Goal: Task Accomplishment & Management: Use online tool/utility

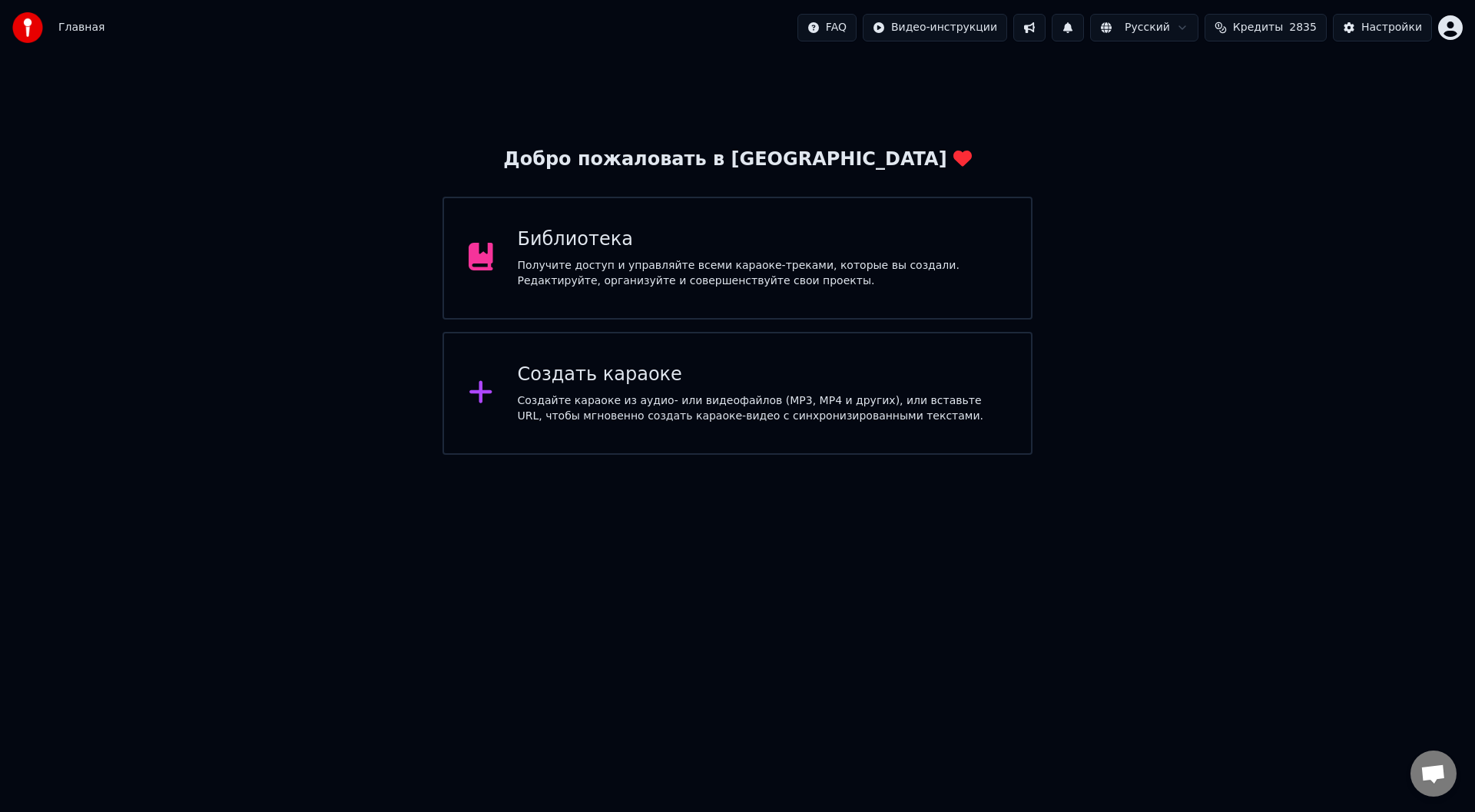
click at [568, 398] on div "Создайте караоке из аудио- или видеофайлов (MP3, MP4 и других), или вставьте UR…" at bounding box center [763, 408] width 489 height 30
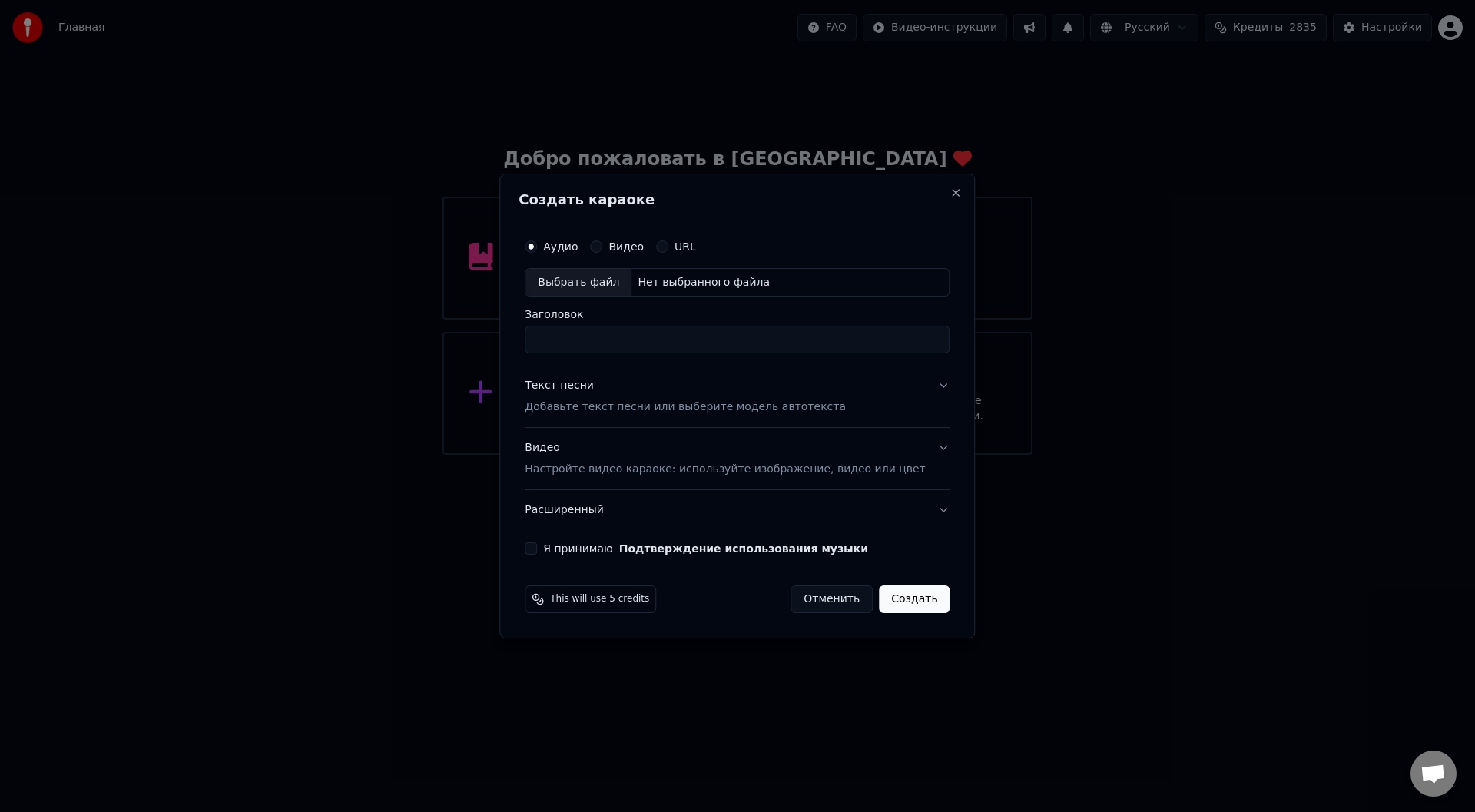
click at [575, 281] on div "Выбрать файл" at bounding box center [578, 282] width 106 height 28
type input "**********"
click at [917, 380] on button "Текст песни Добавьте текст песни или выберите модель автотекста" at bounding box center [737, 397] width 425 height 62
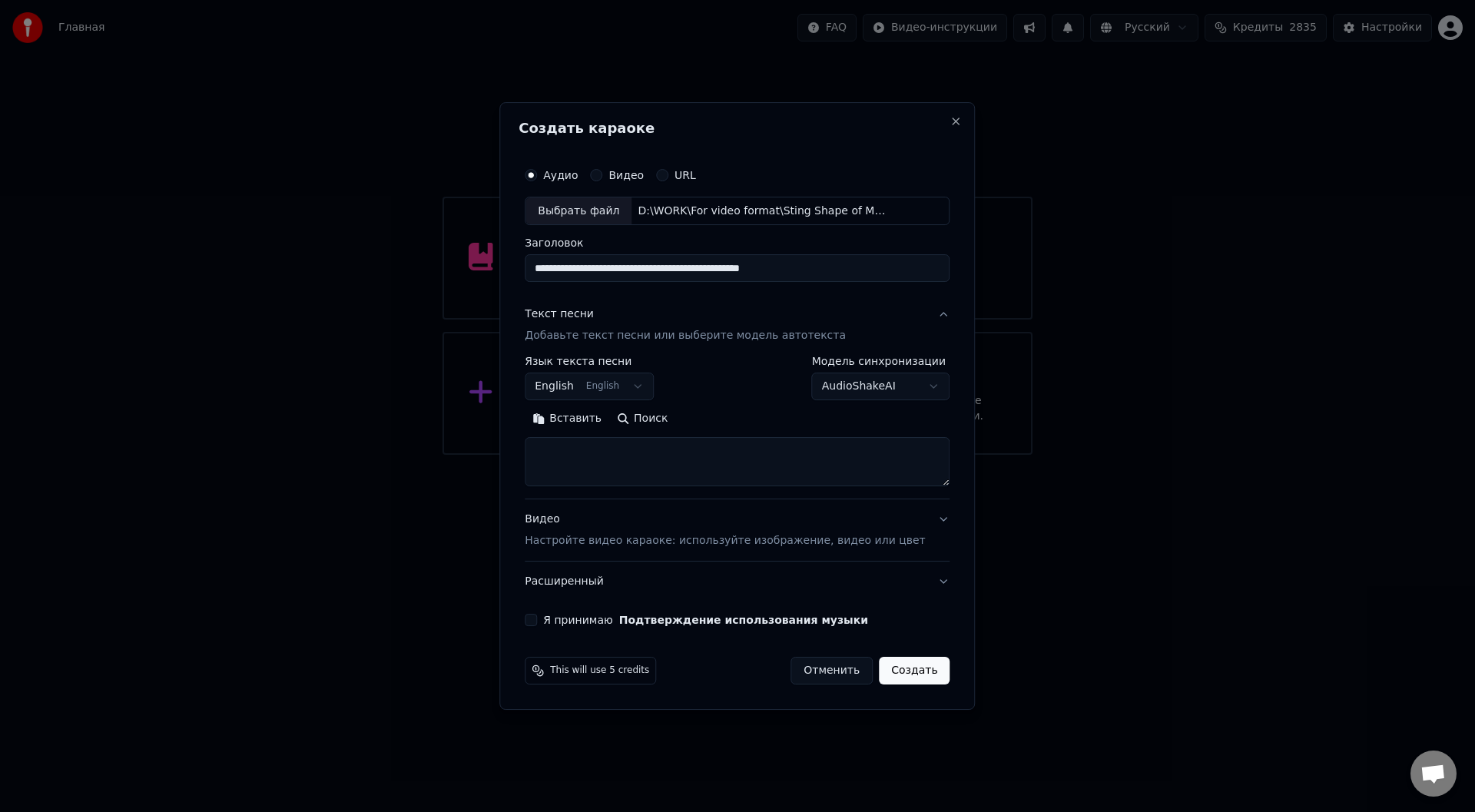
click at [591, 425] on button "Вставить" at bounding box center [567, 419] width 85 height 25
click at [752, 413] on button "Развернуть" at bounding box center [726, 419] width 97 height 25
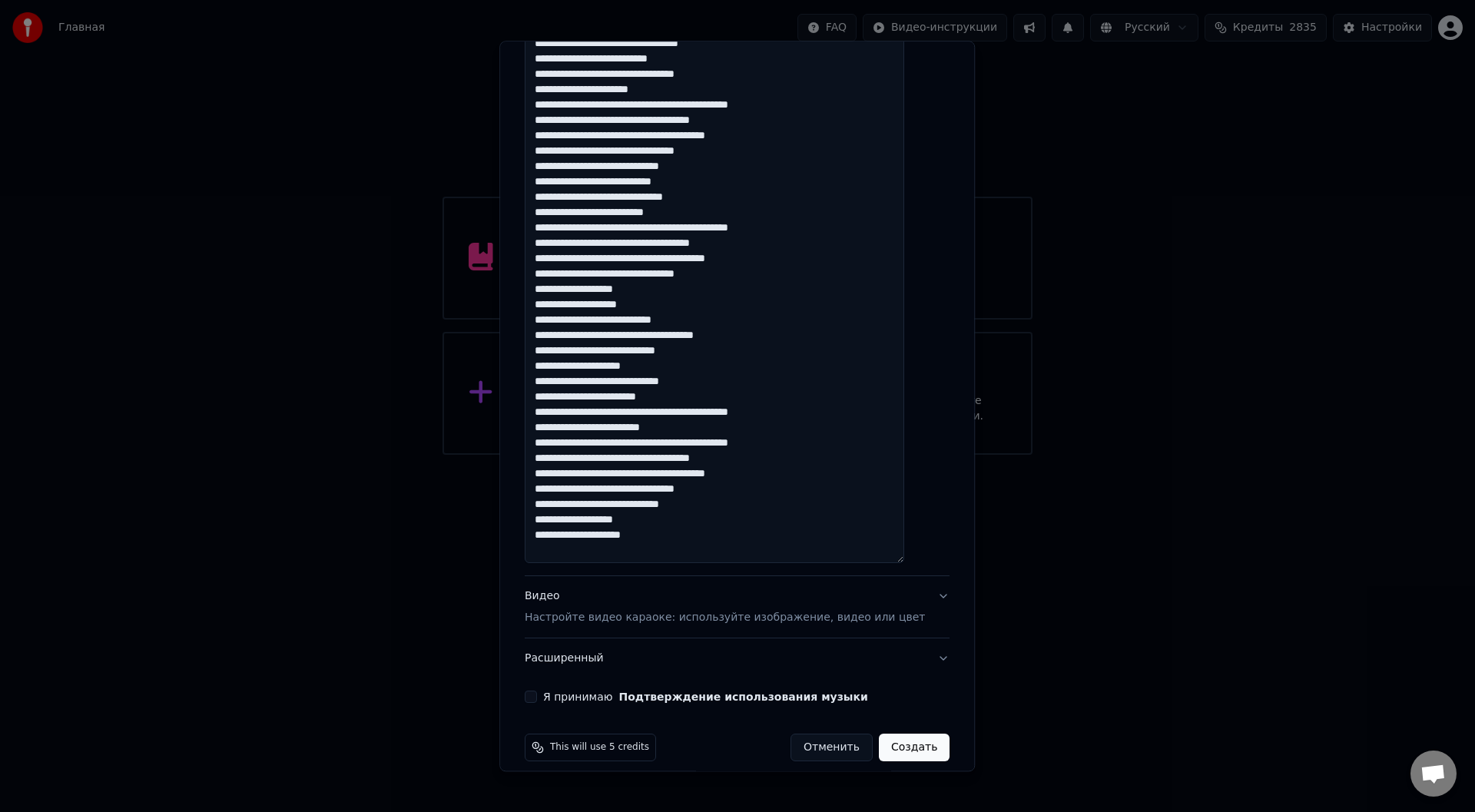
scroll to position [423, 0]
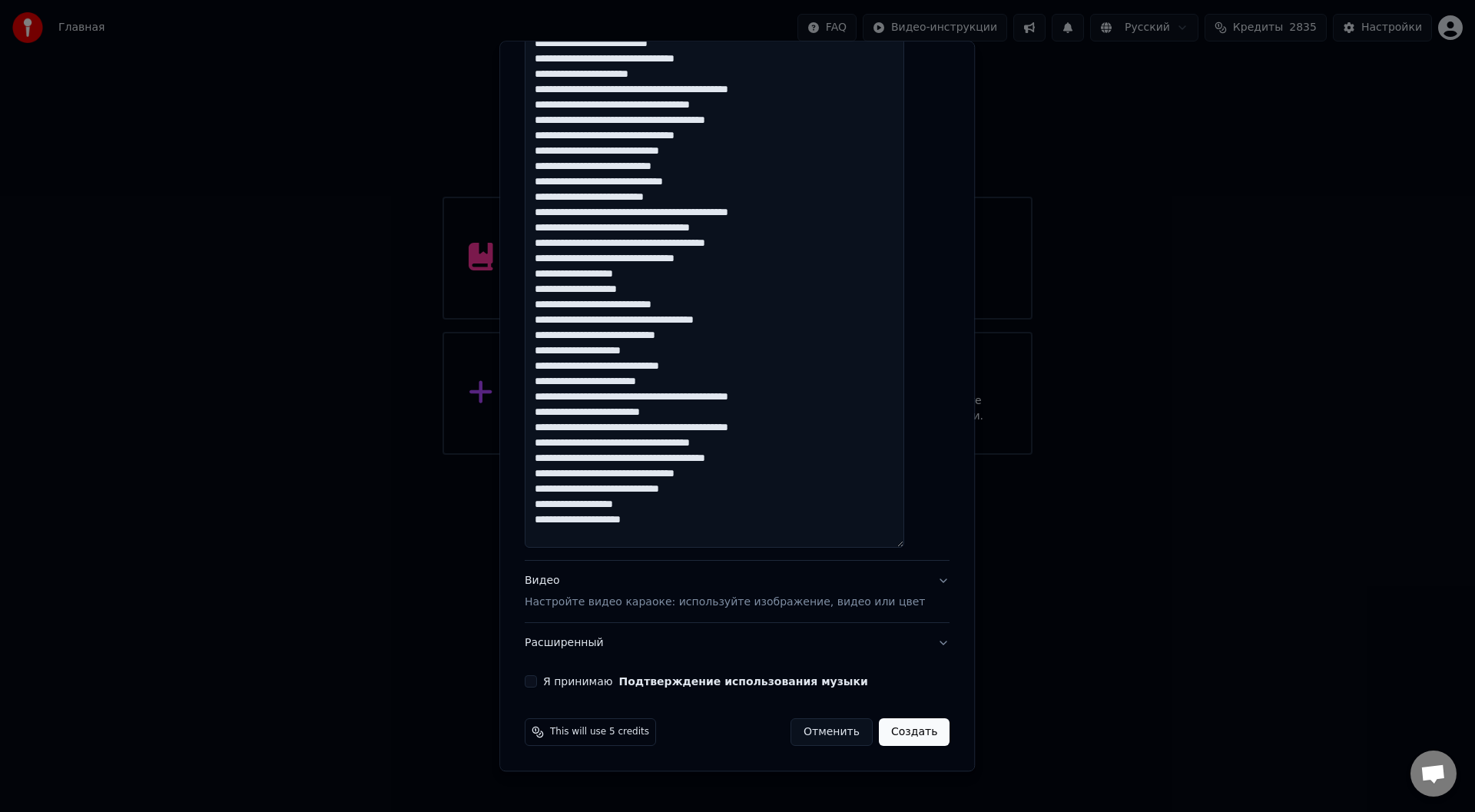
click at [537, 680] on button "Я принимаю Подтверждение использования музыки" at bounding box center [530, 682] width 12 height 12
click at [896, 731] on button "Создать" at bounding box center [914, 733] width 71 height 28
type textarea "**********"
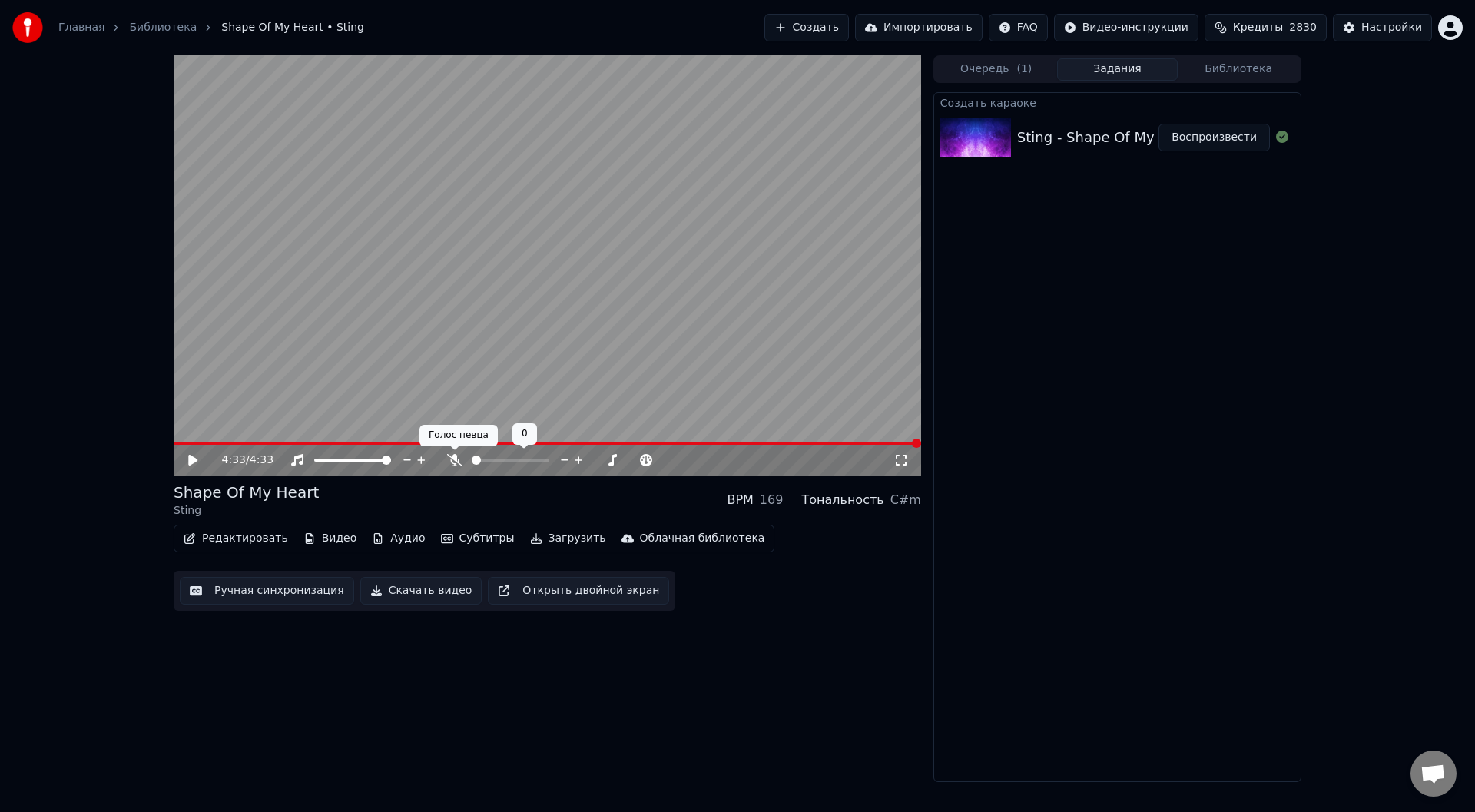
click at [460, 460] on icon at bounding box center [455, 460] width 16 height 12
click at [222, 536] on button "Редактировать" at bounding box center [236, 539] width 117 height 21
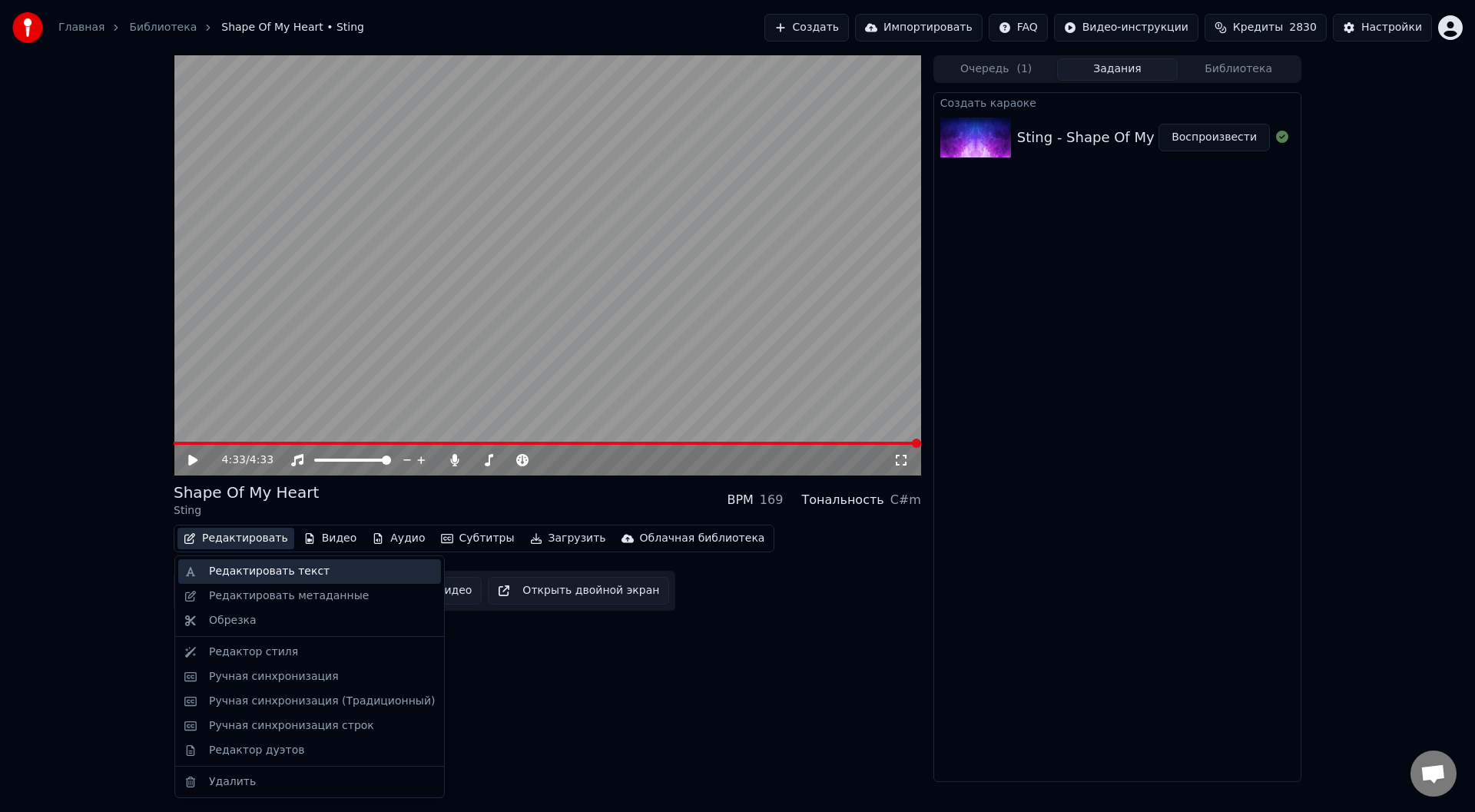
click at [254, 573] on div "Редактировать текст" at bounding box center [269, 572] width 120 height 16
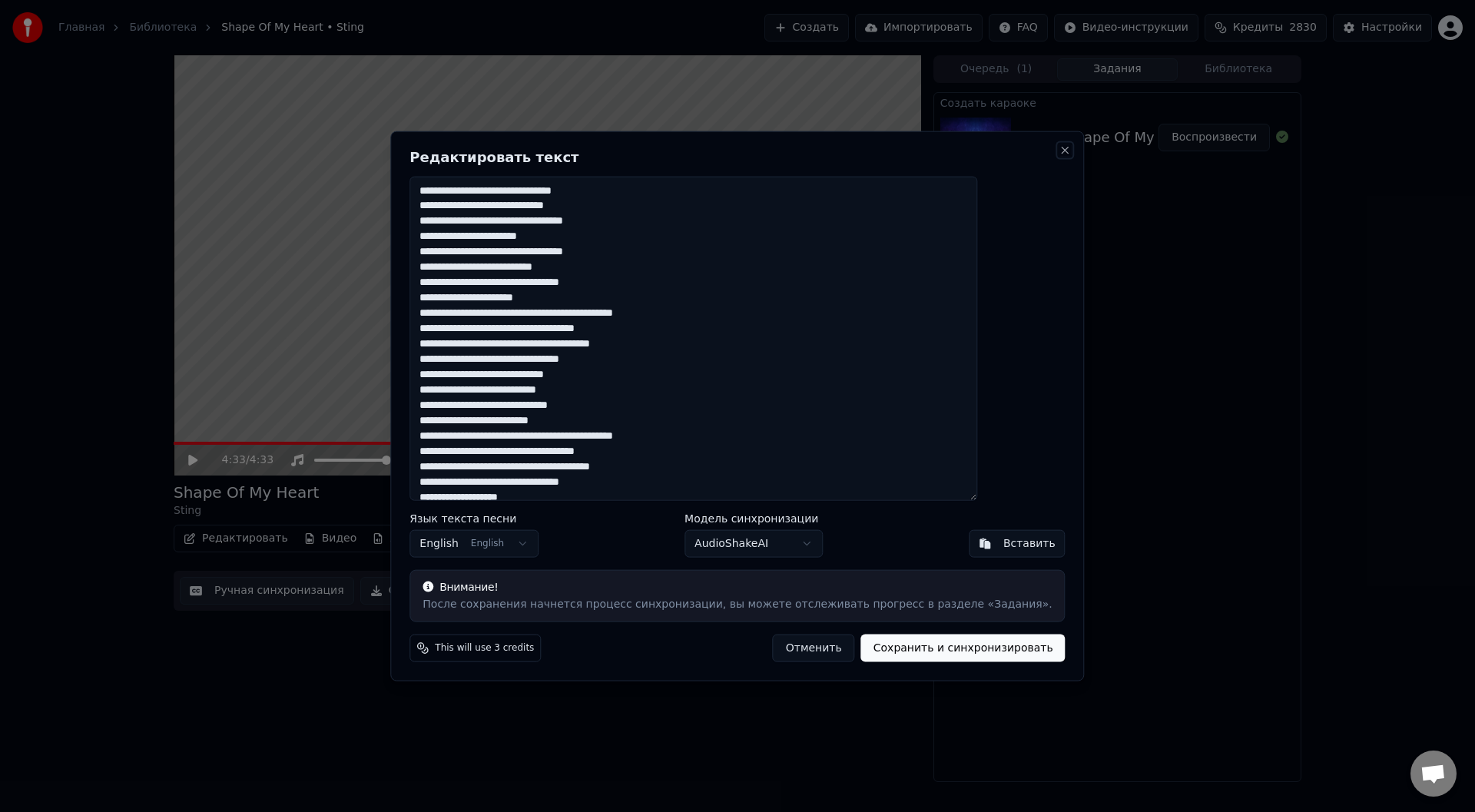
click at [1059, 147] on button "Close" at bounding box center [1065, 149] width 12 height 12
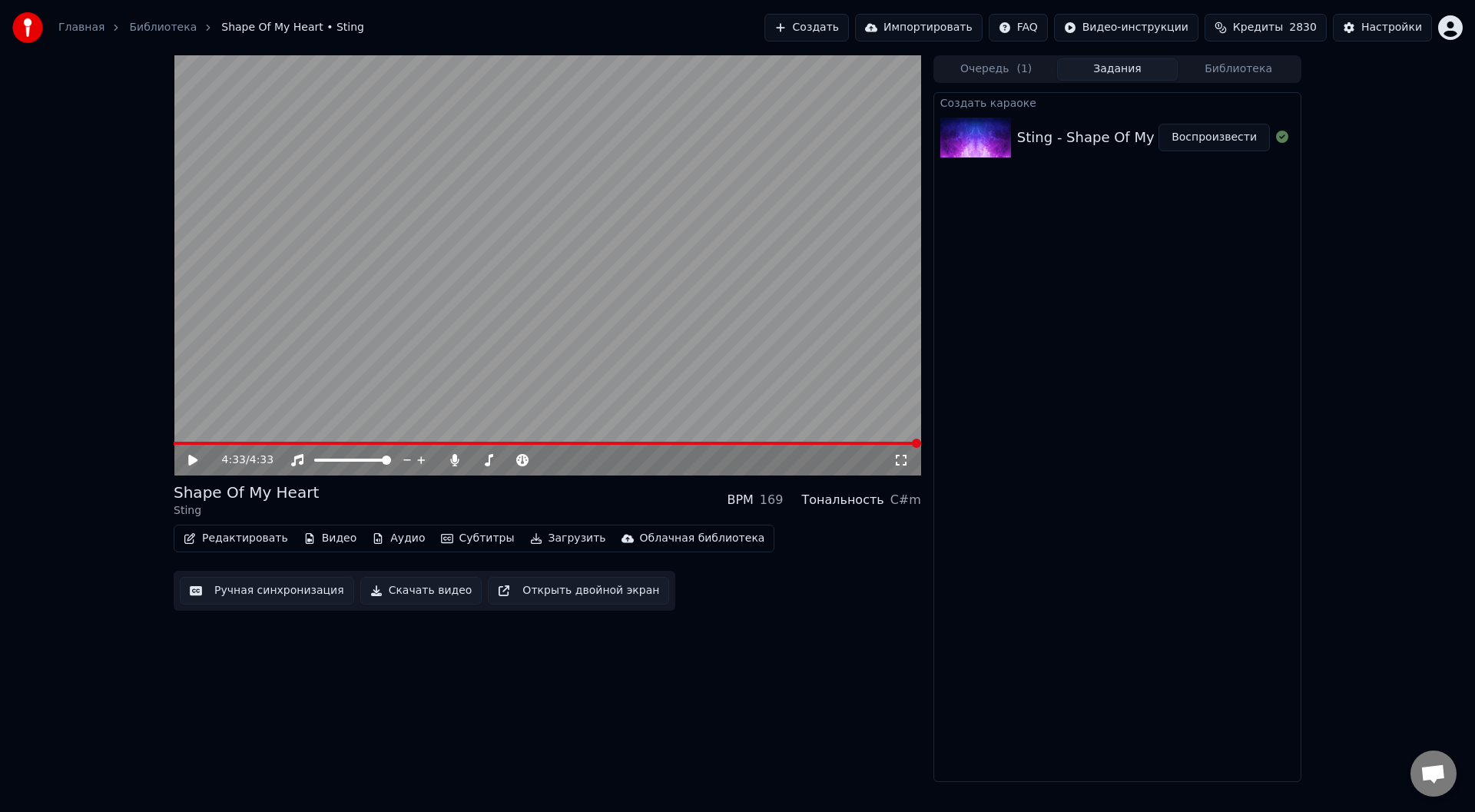
click at [279, 586] on button "Ручная синхронизация" at bounding box center [267, 590] width 175 height 28
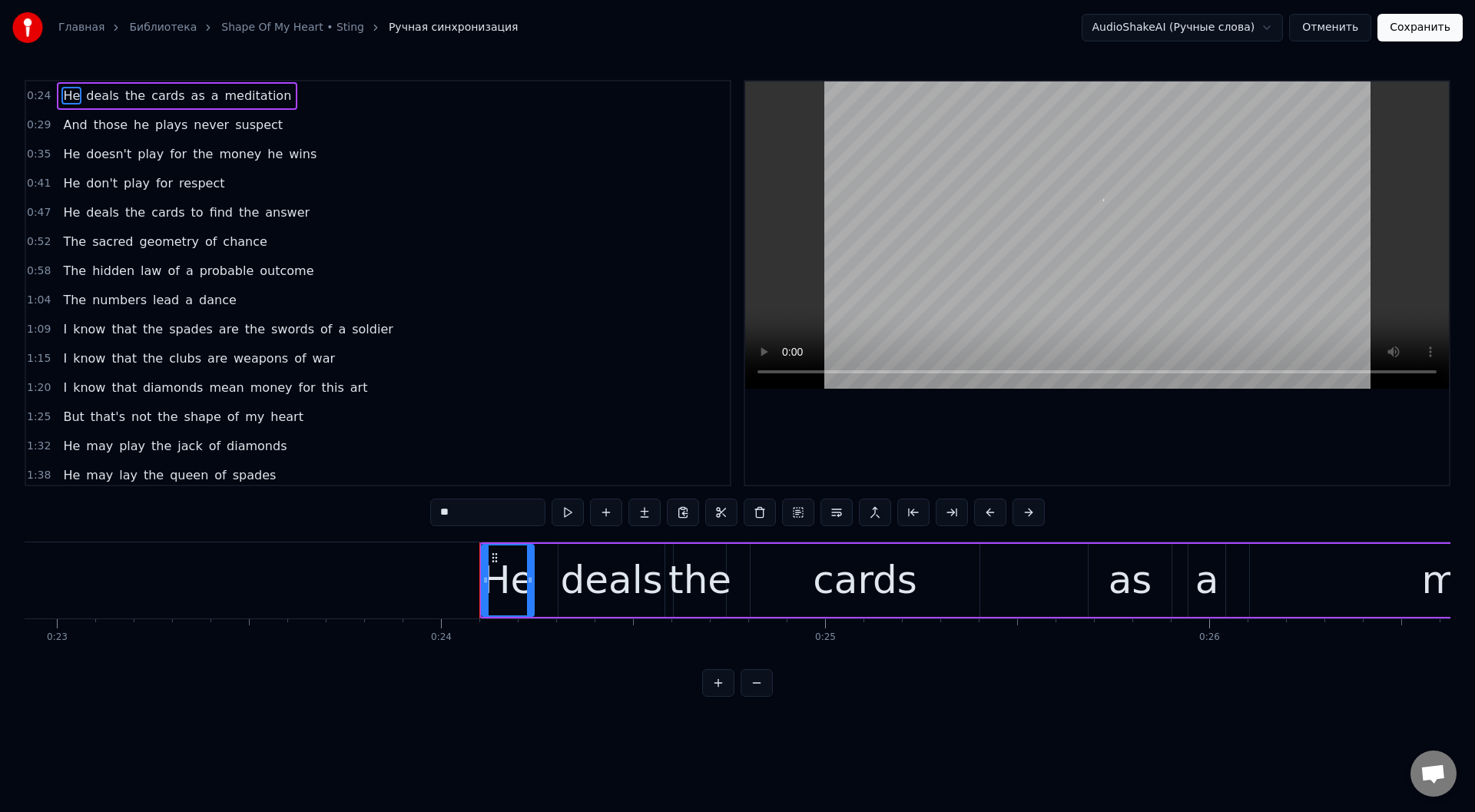
scroll to position [0, 9178]
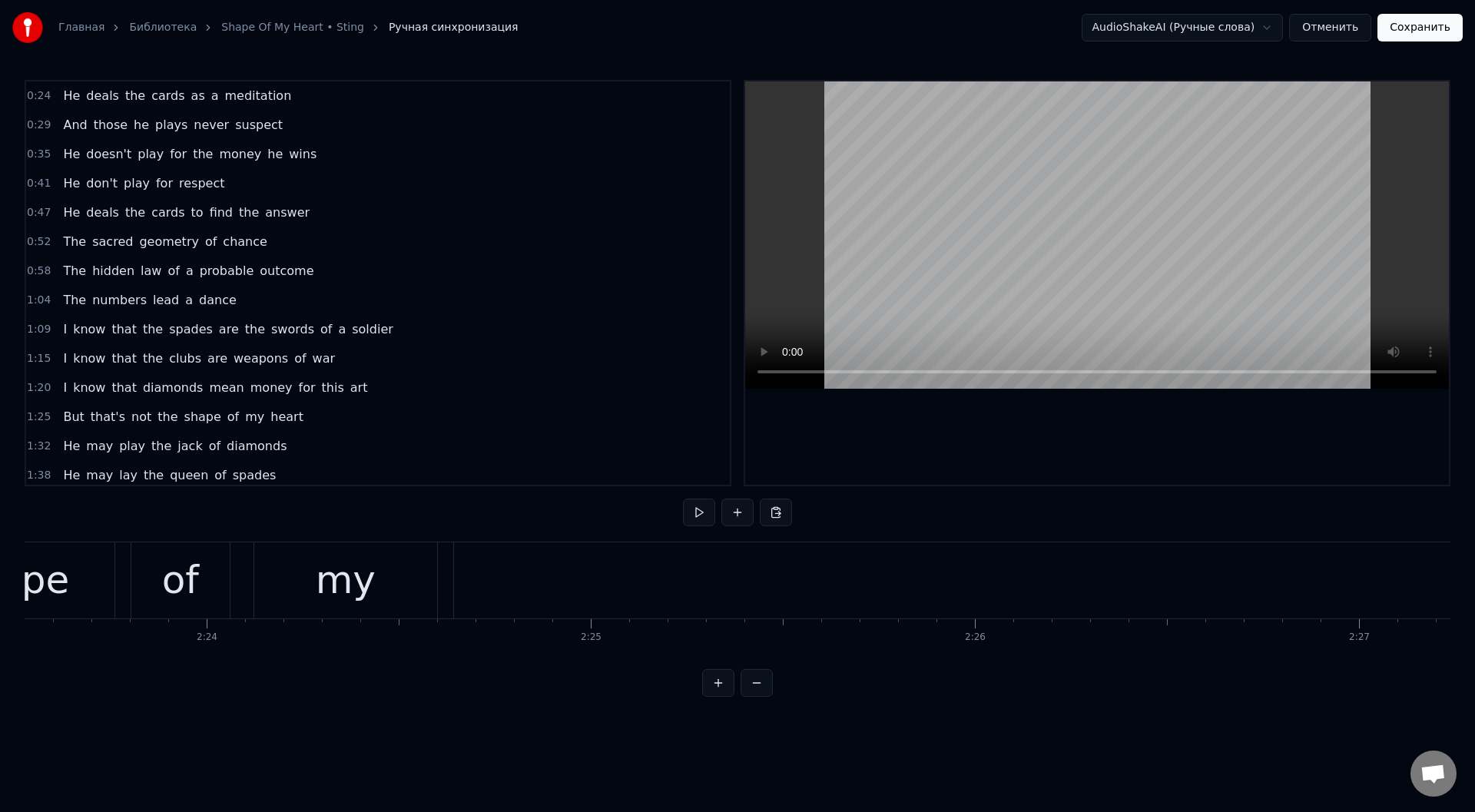
scroll to position [0, 55058]
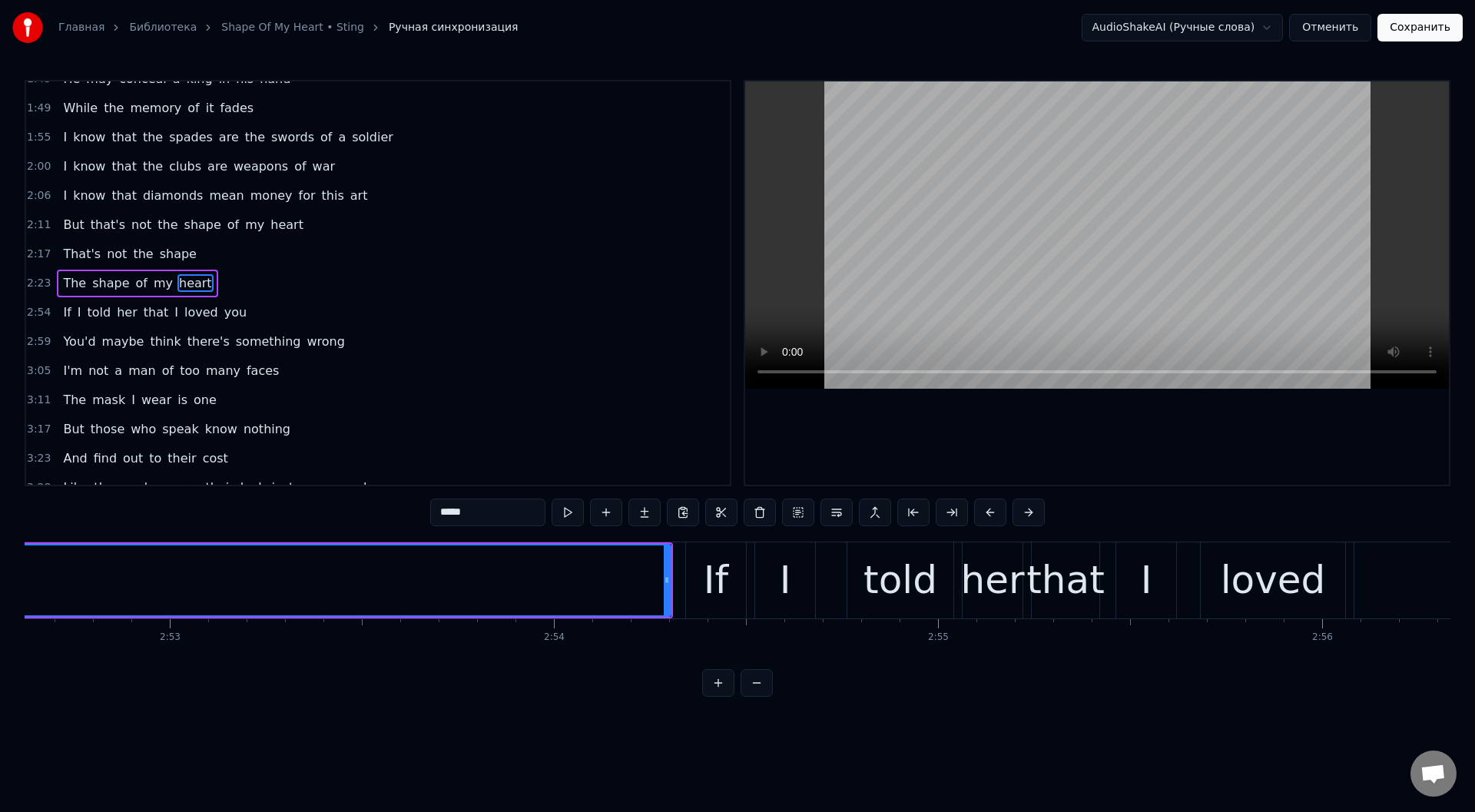
scroll to position [0, 66231]
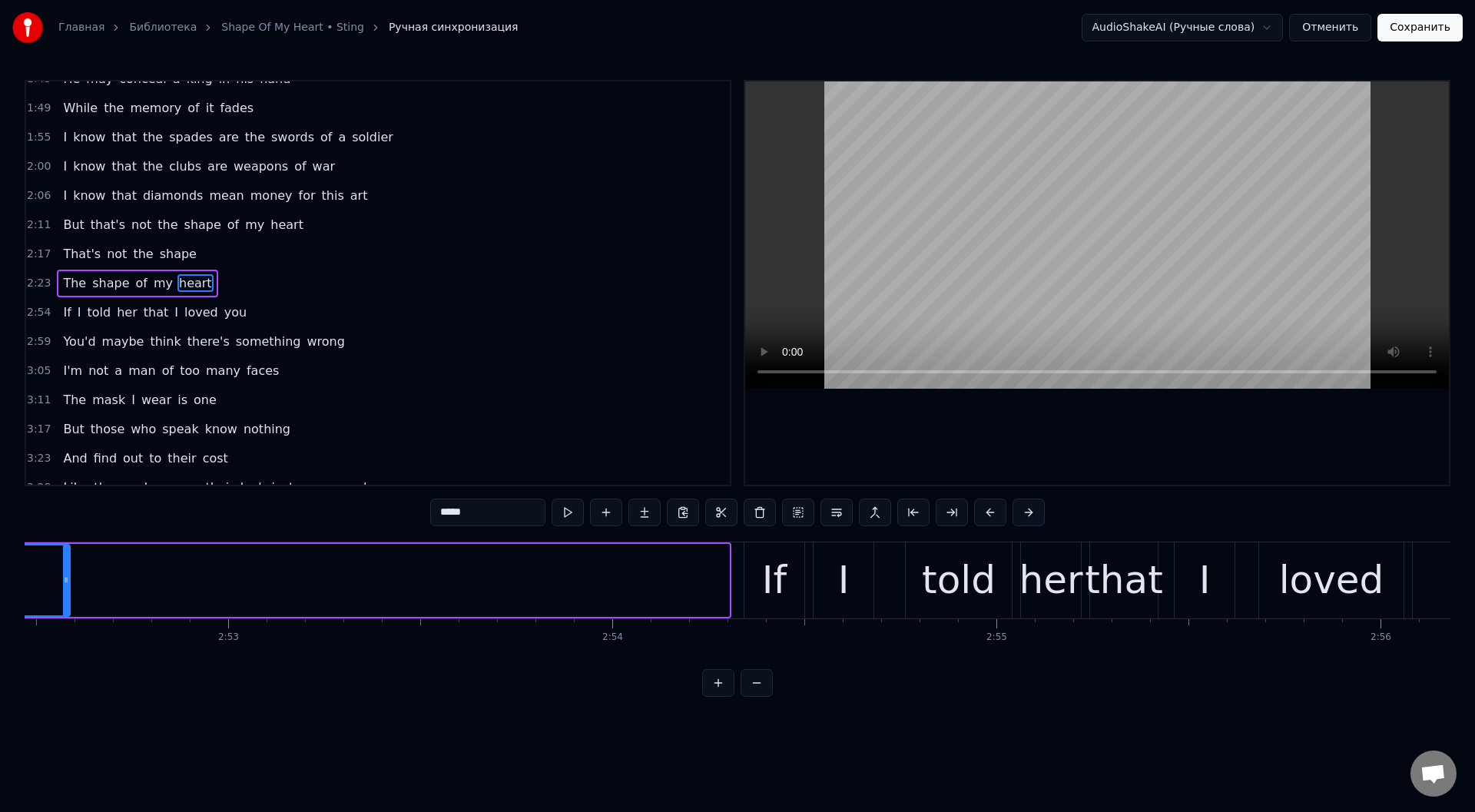
drag, startPoint x: 723, startPoint y: 581, endPoint x: 63, endPoint y: 554, distance: 660.6
click at [63, 554] on div at bounding box center [65, 580] width 6 height 70
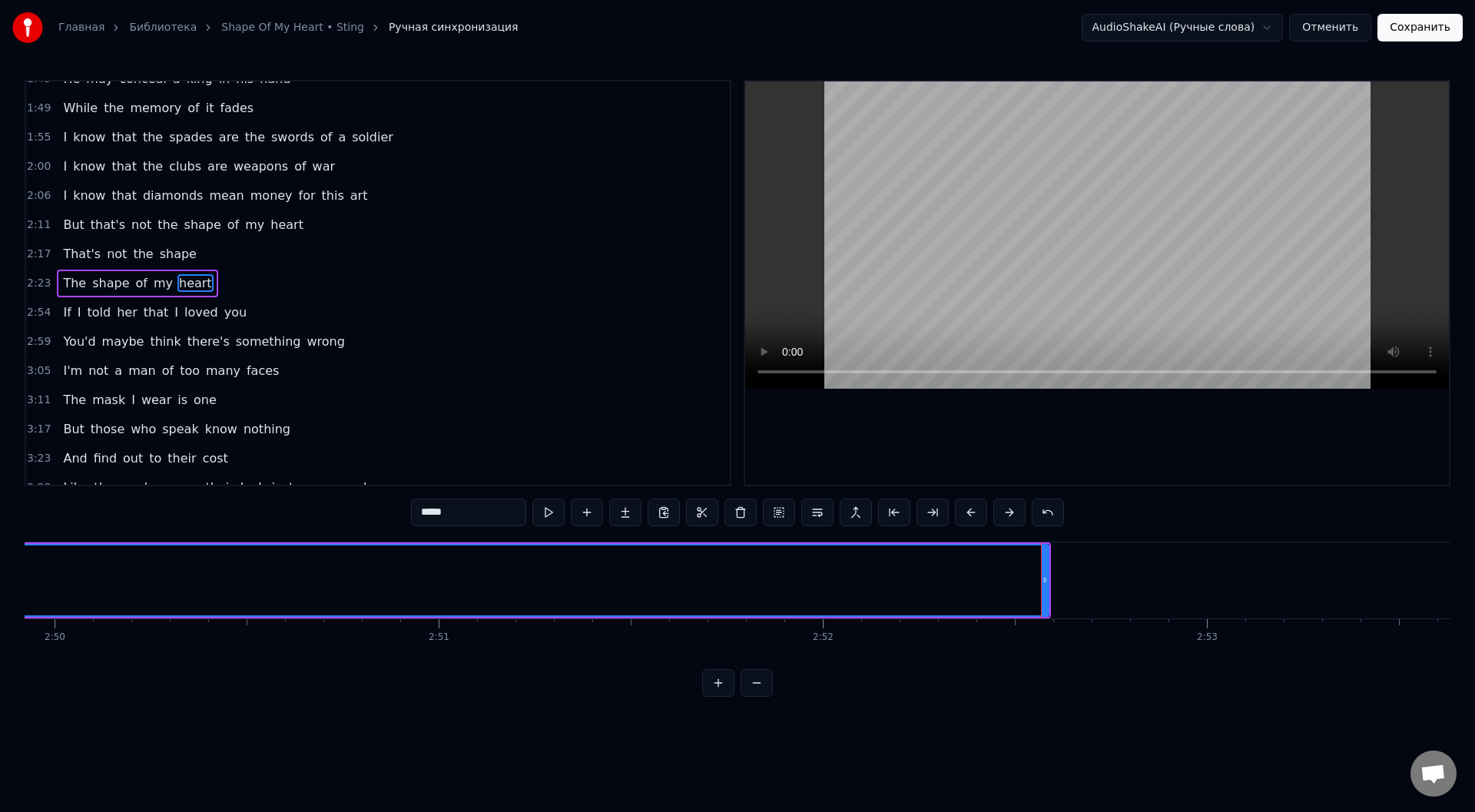
scroll to position [0, 65194]
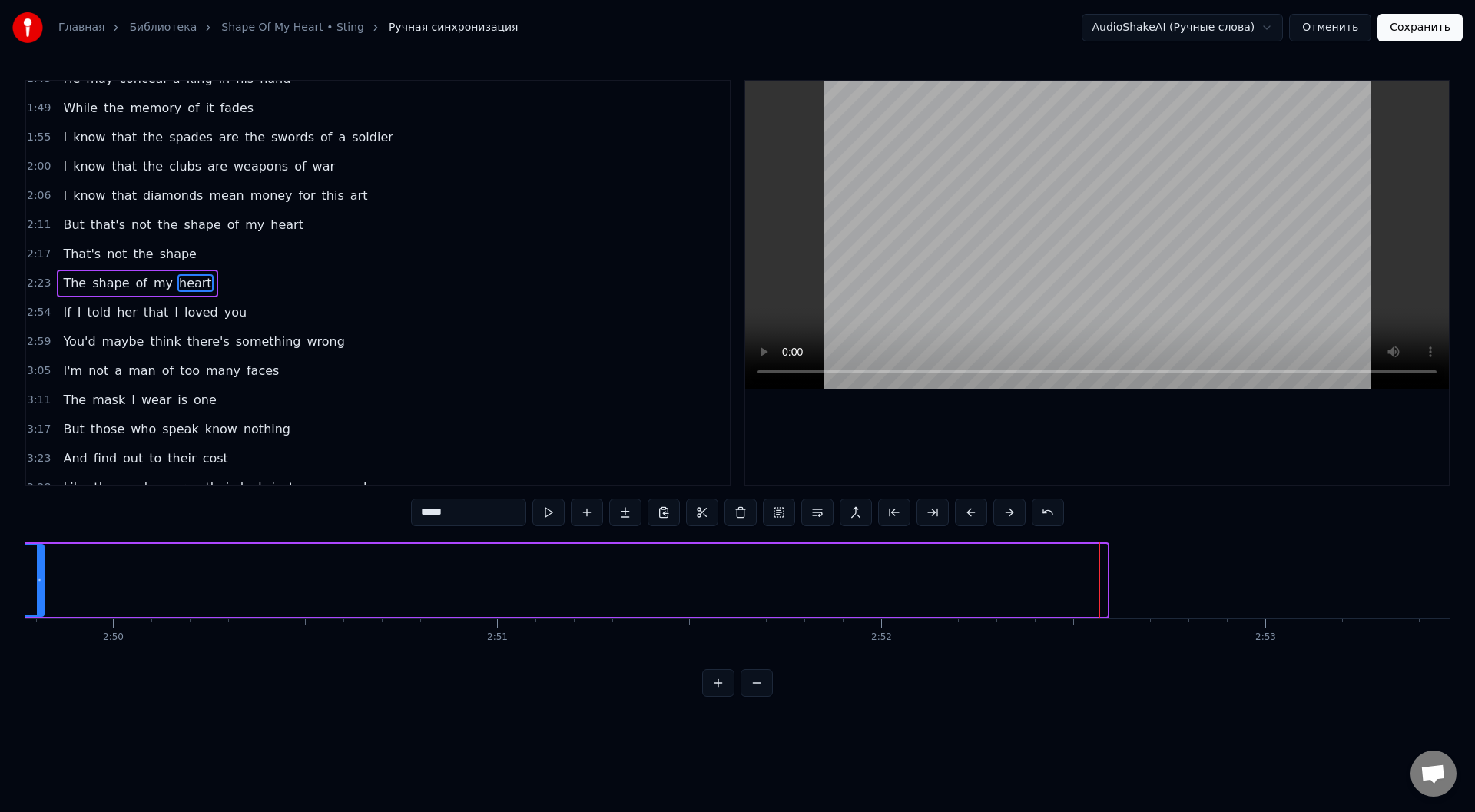
drag, startPoint x: 1104, startPoint y: 581, endPoint x: 40, endPoint y: 575, distance: 1064.0
click at [40, 575] on icon at bounding box center [40, 580] width 6 height 12
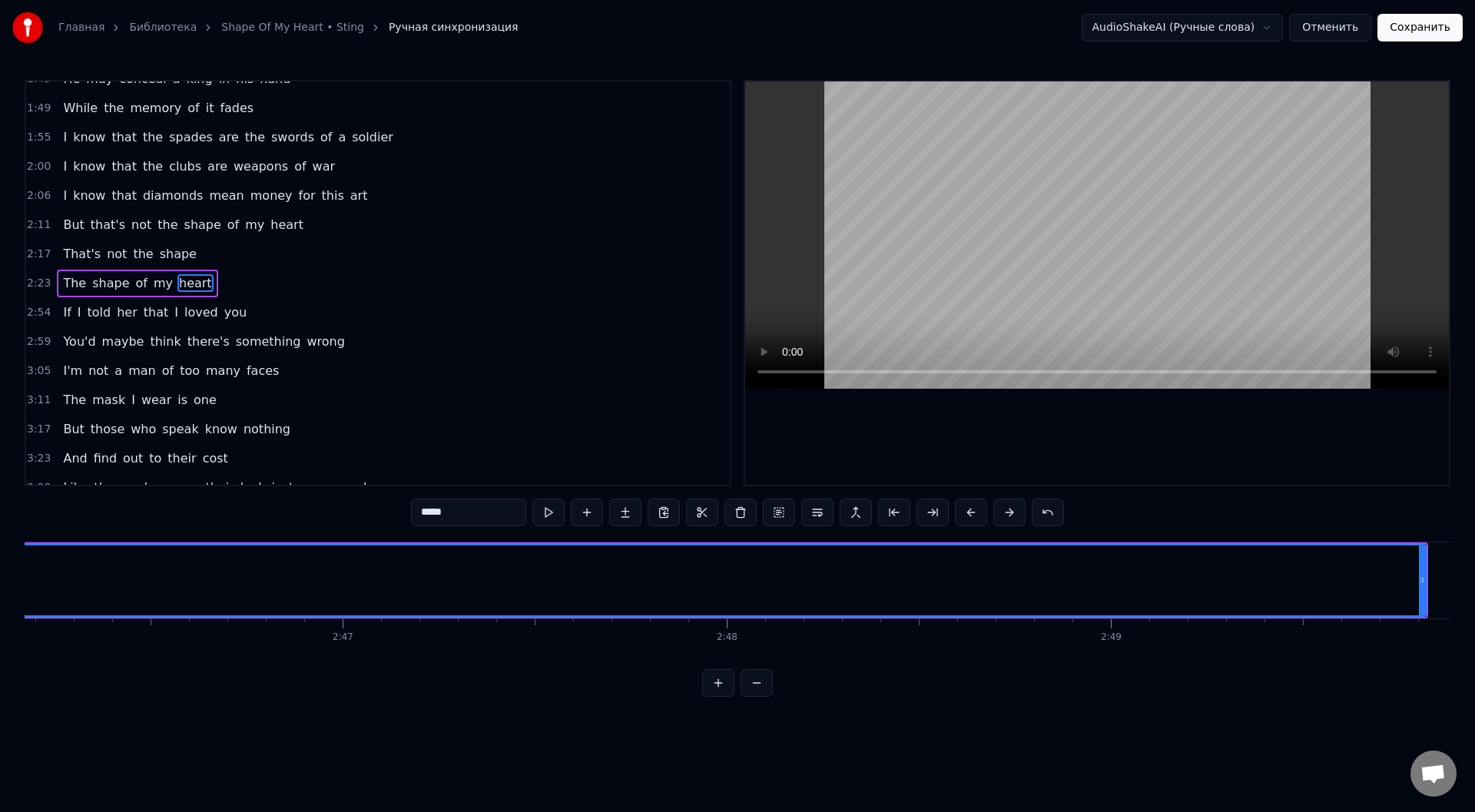
scroll to position [0, 63985]
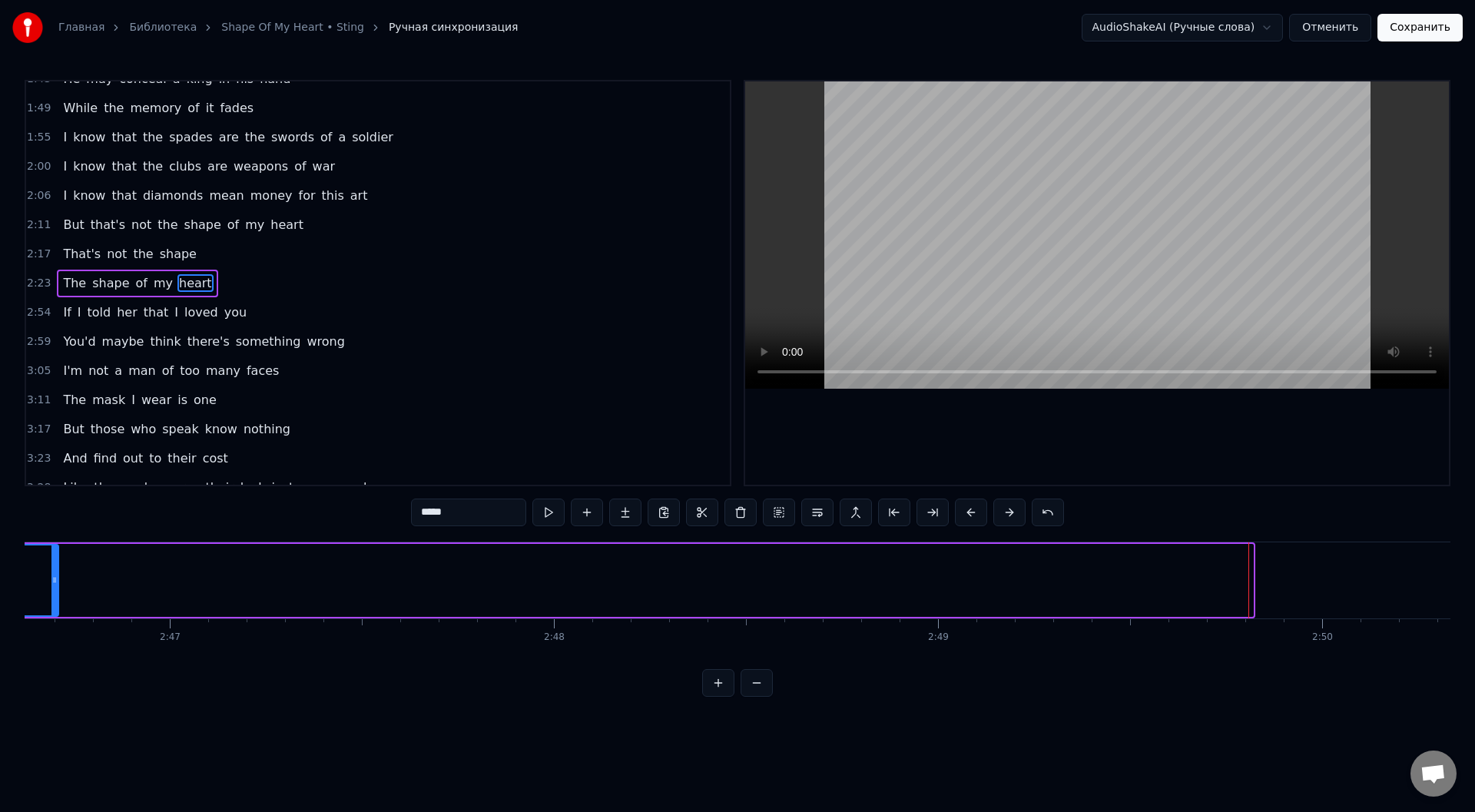
drag, startPoint x: 1251, startPoint y: 583, endPoint x: 57, endPoint y: 614, distance: 1194.4
click at [57, 614] on div at bounding box center [54, 580] width 6 height 70
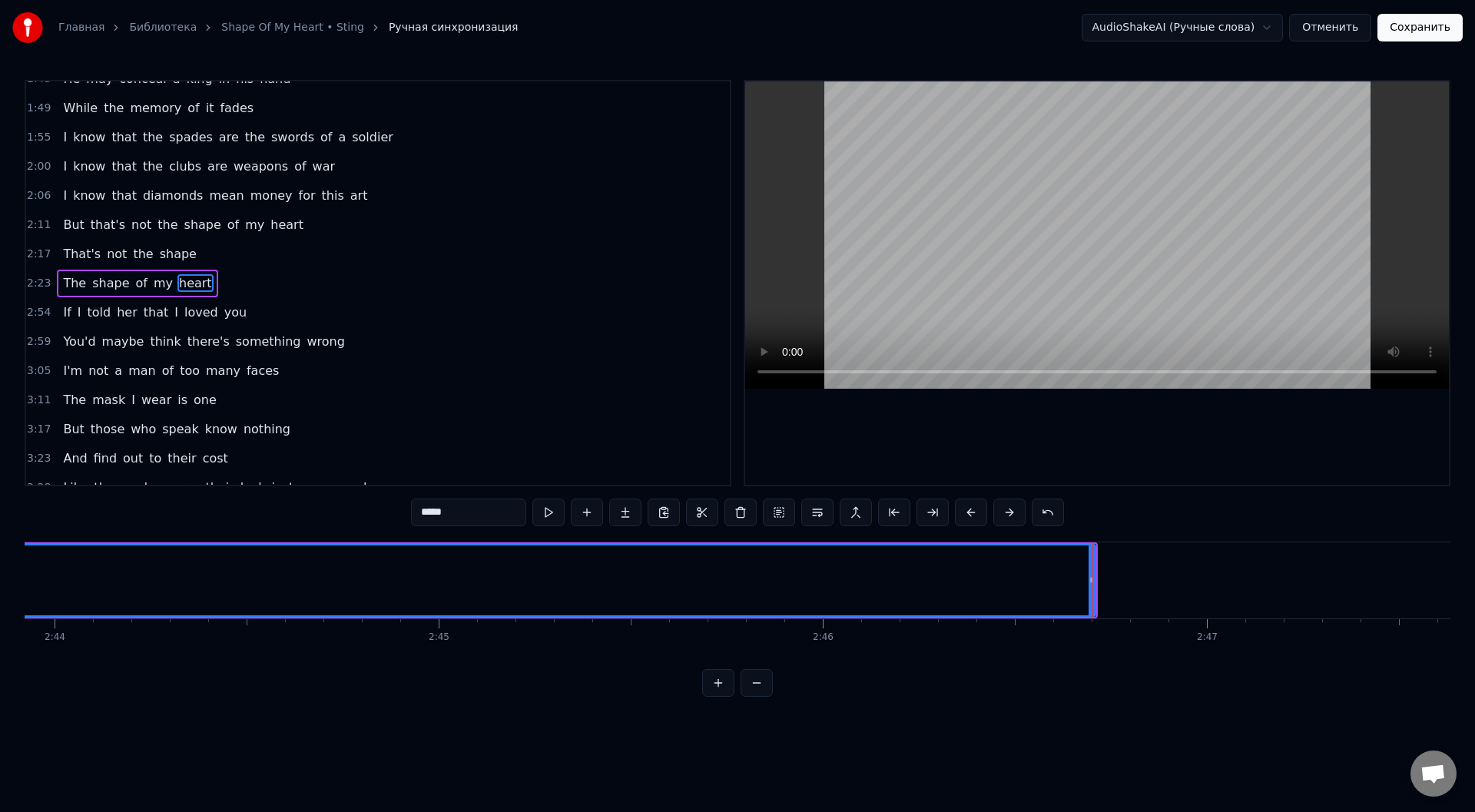
scroll to position [0, 62718]
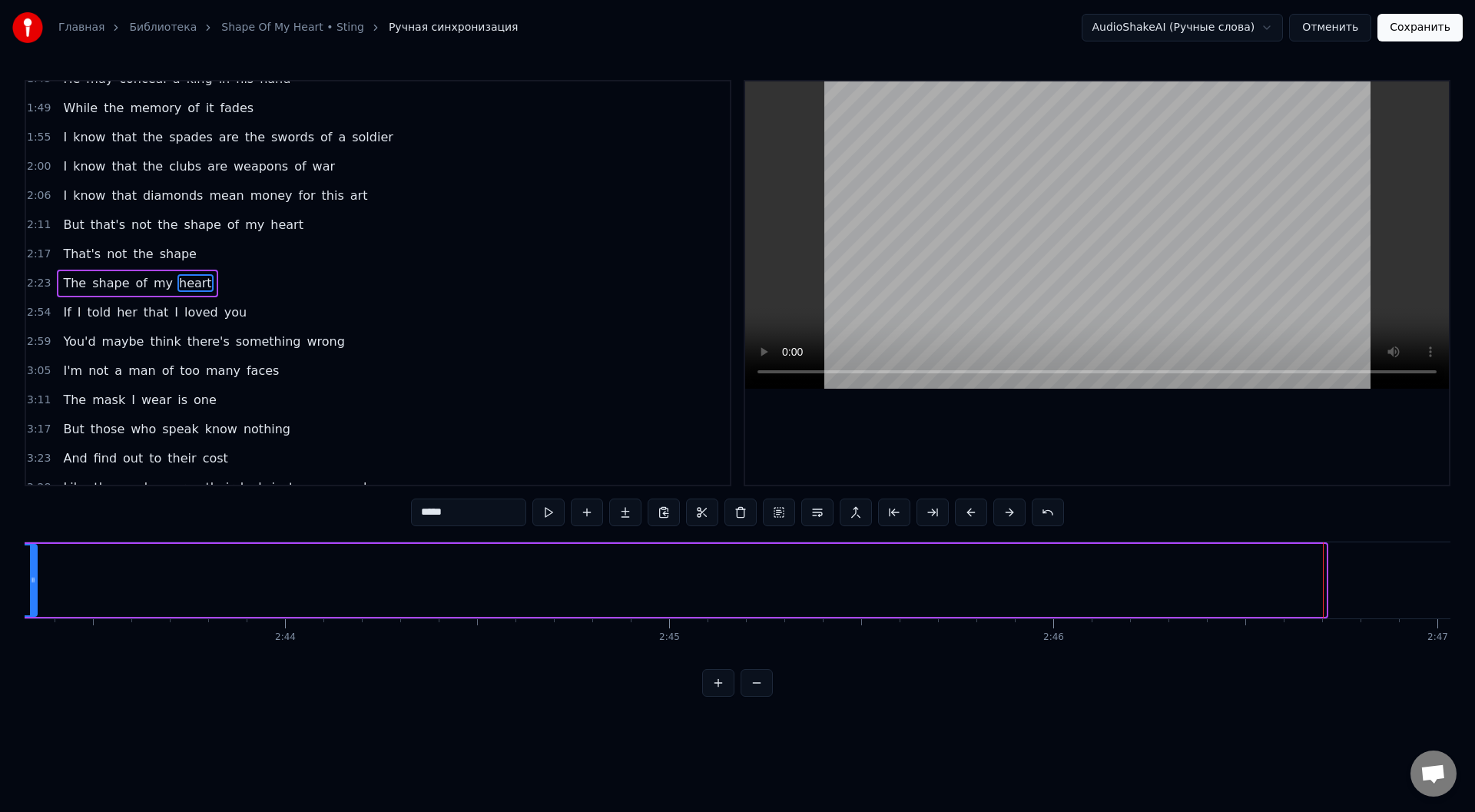
drag, startPoint x: 1322, startPoint y: 584, endPoint x: 35, endPoint y: 559, distance: 1287.2
click at [35, 559] on div at bounding box center [32, 580] width 6 height 70
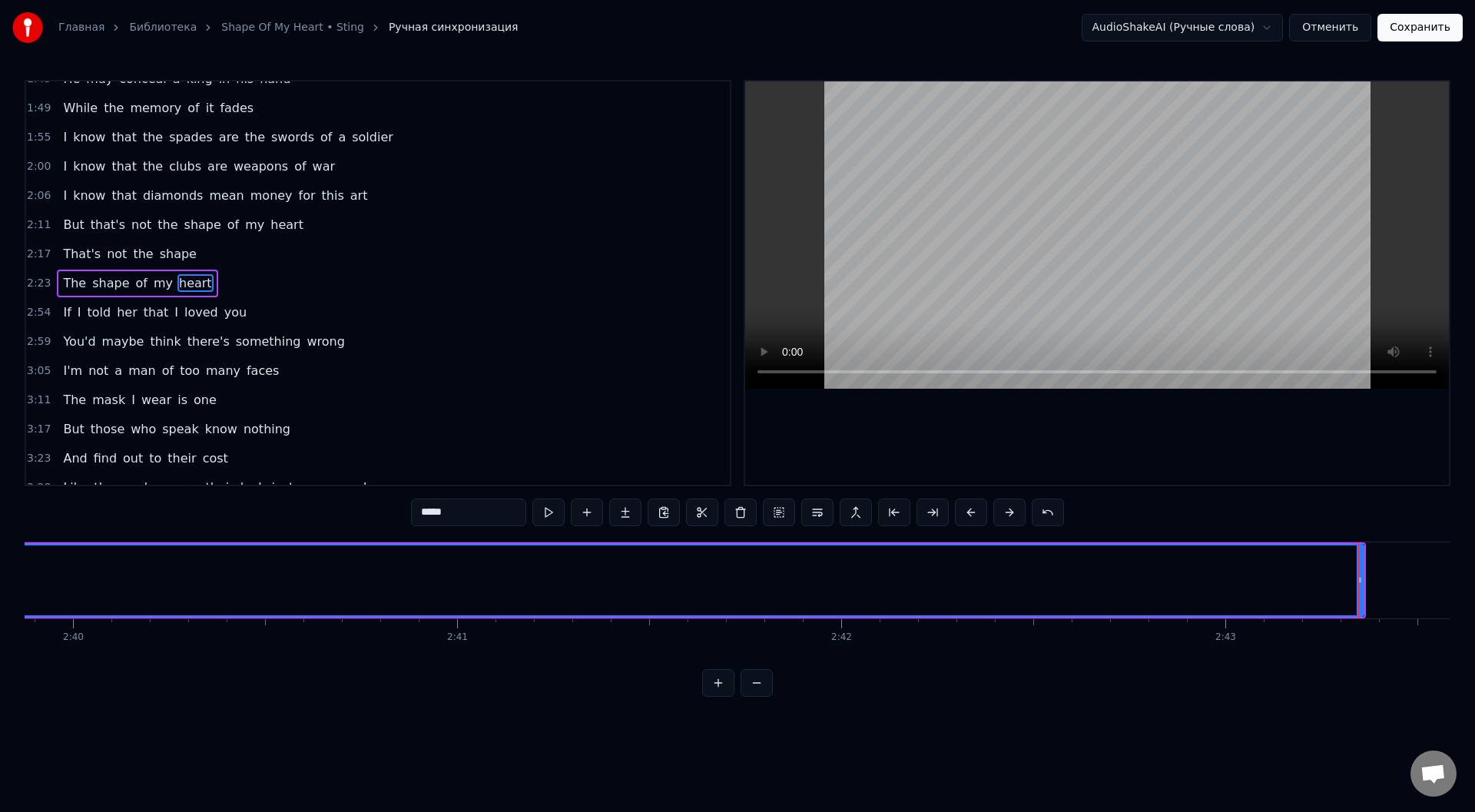
scroll to position [0, 61450]
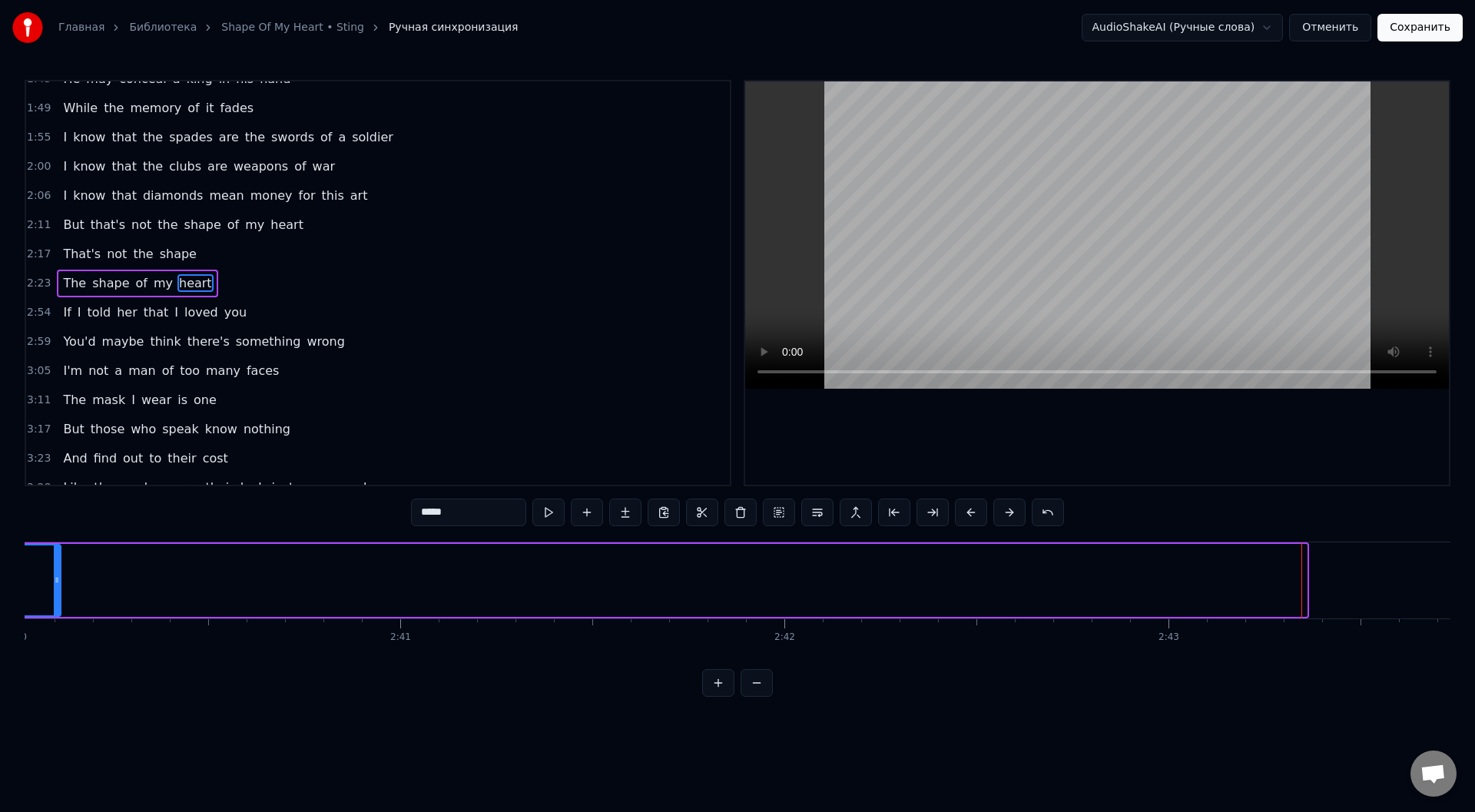
drag, startPoint x: 1304, startPoint y: 573, endPoint x: 58, endPoint y: 539, distance: 1246.5
click at [58, 539] on div "0:24 He deals the cards as a meditation 0:29 And those he plays never suspect 0…" at bounding box center [737, 388] width 1426 height 617
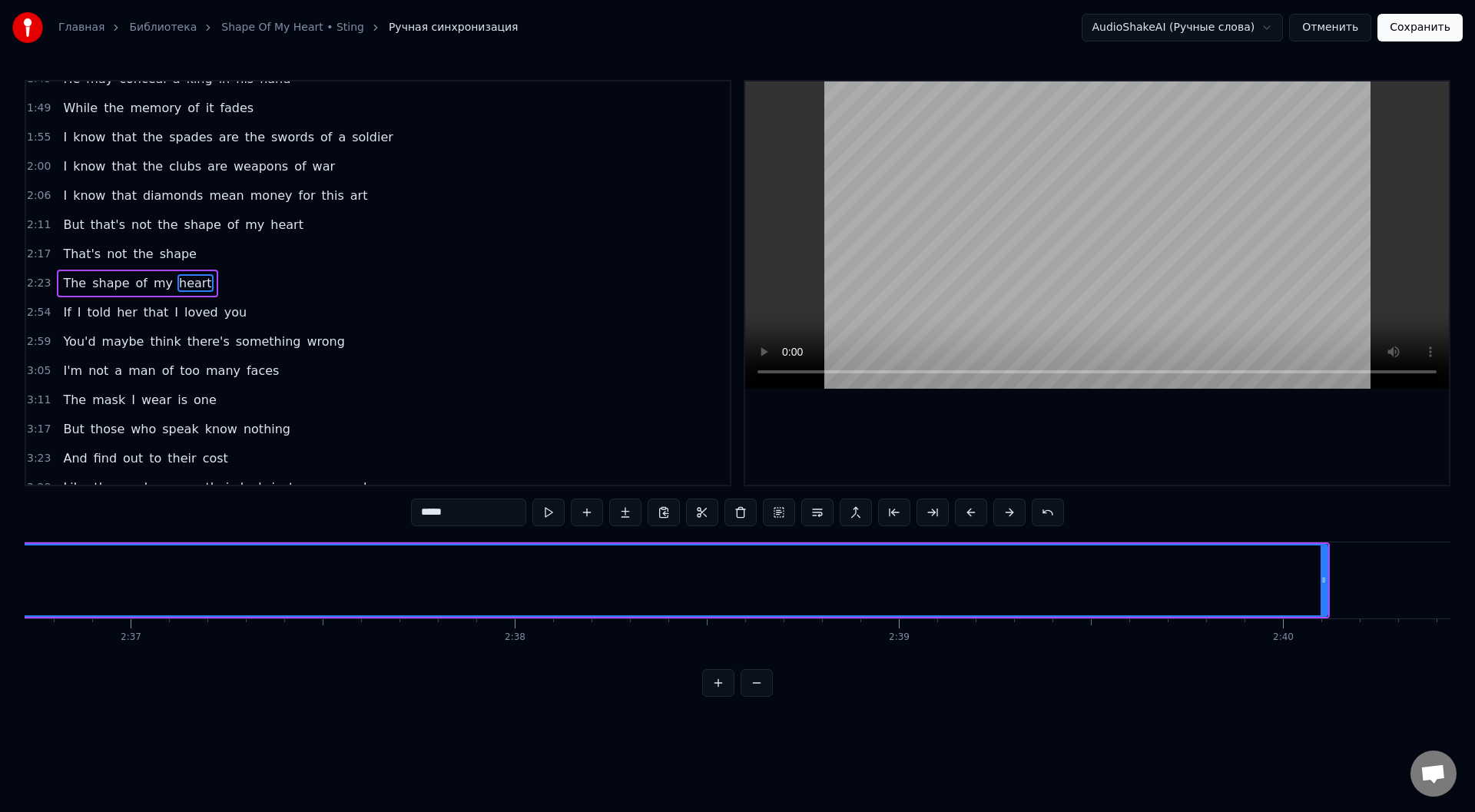
scroll to position [0, 60241]
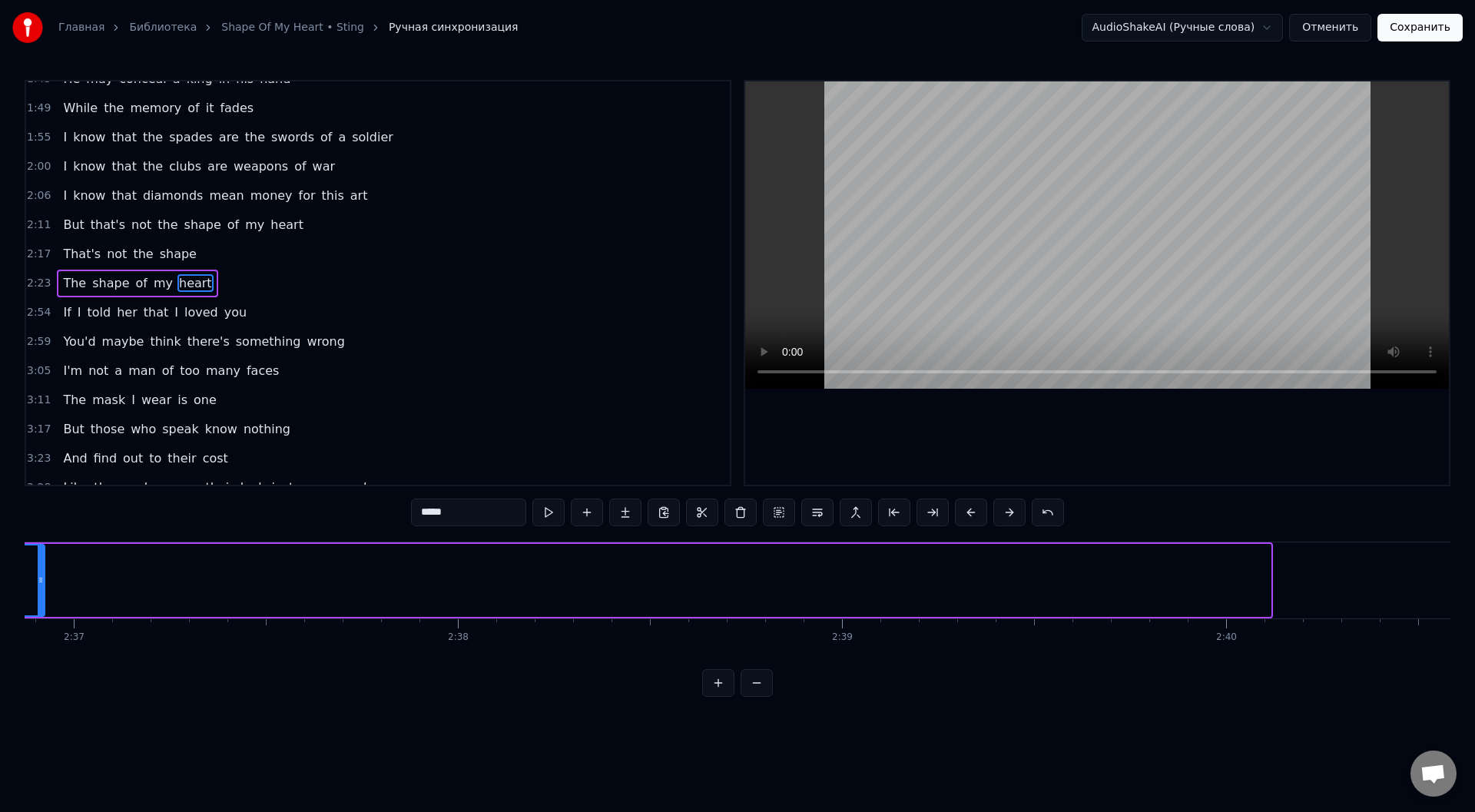
drag, startPoint x: 1267, startPoint y: 581, endPoint x: 40, endPoint y: 581, distance: 1227.0
click at [38, 582] on icon at bounding box center [40, 580] width 6 height 12
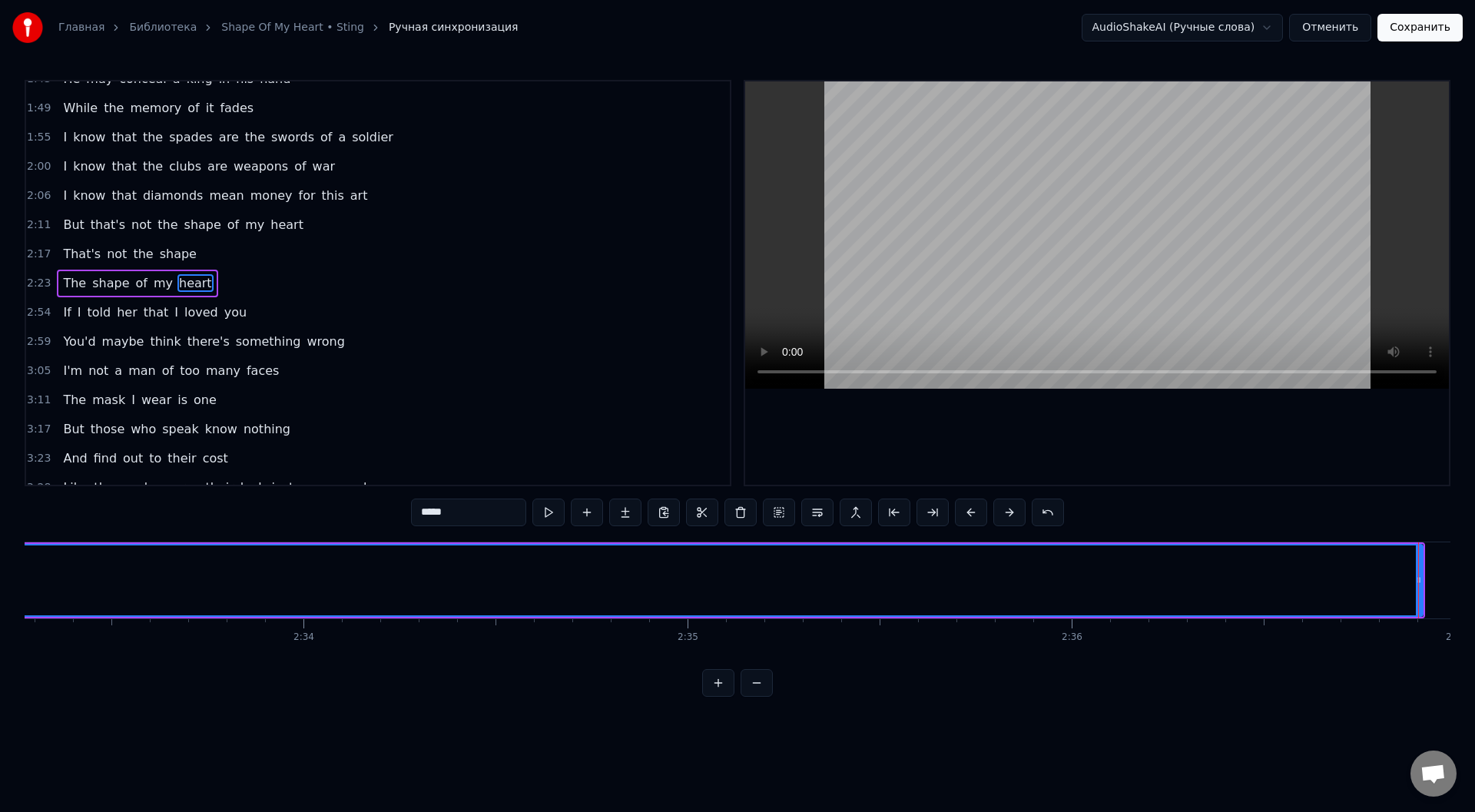
scroll to position [0, 58917]
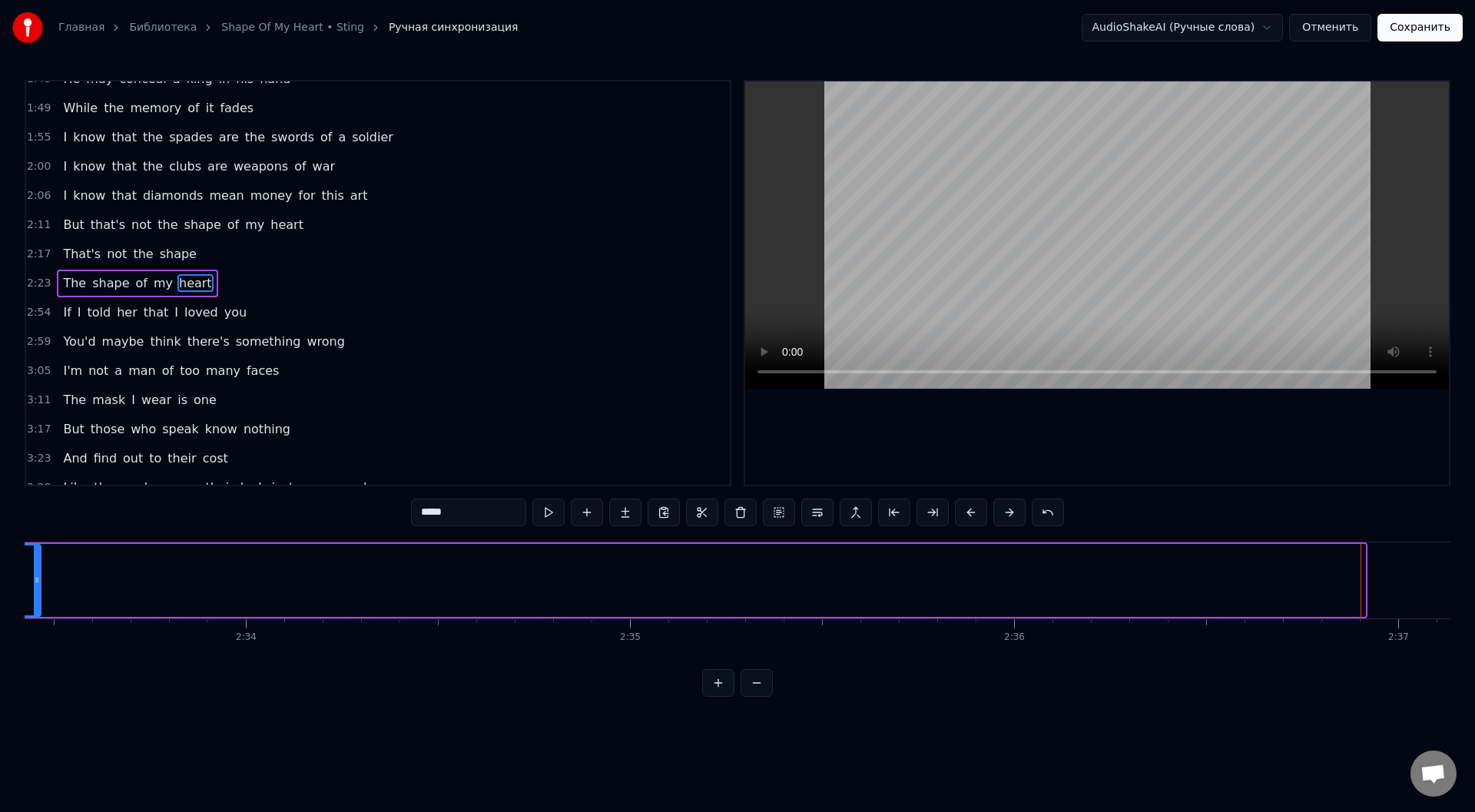
drag, startPoint x: 1362, startPoint y: 575, endPoint x: 39, endPoint y: 575, distance: 1323.0
click at [39, 575] on icon at bounding box center [36, 580] width 6 height 12
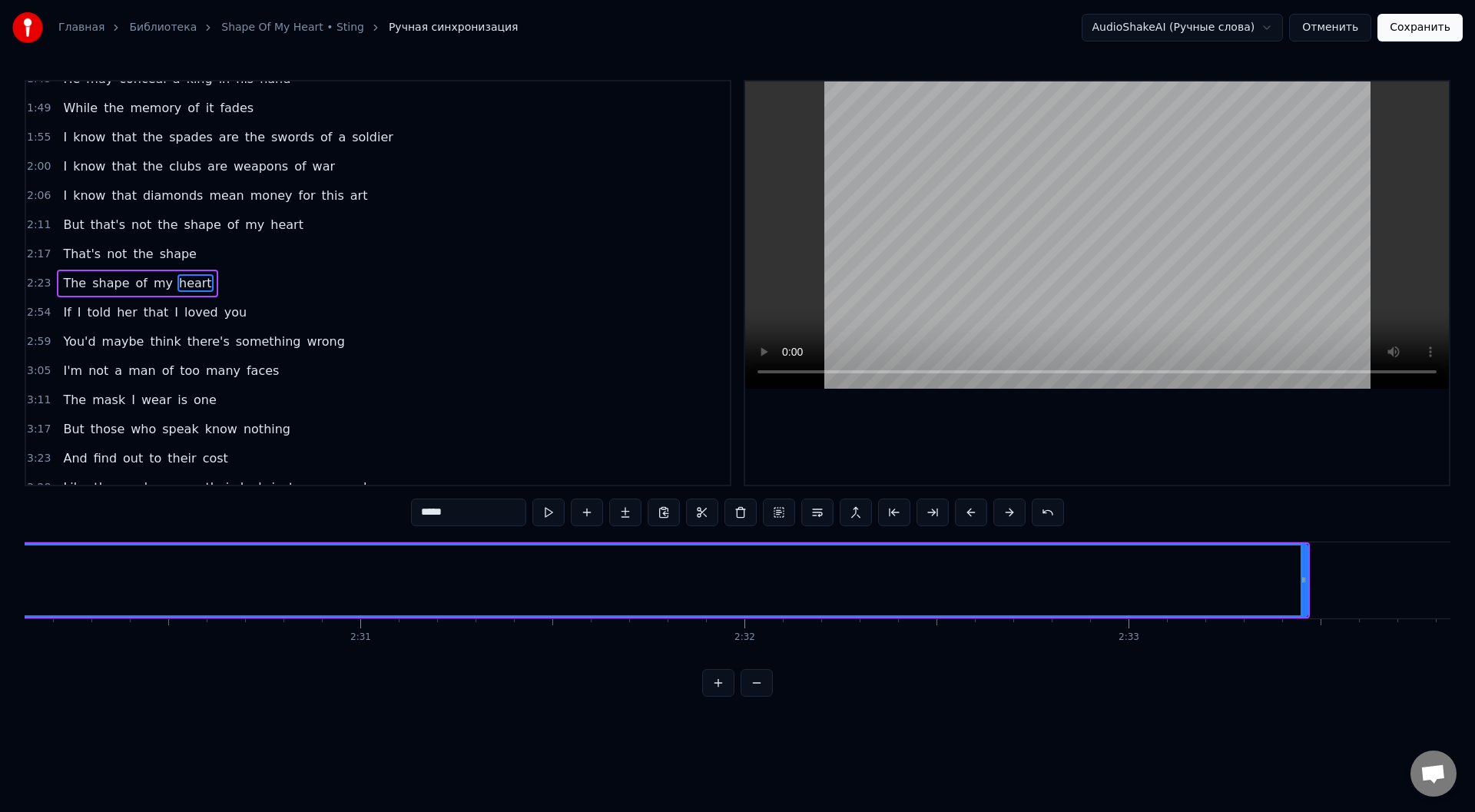
scroll to position [0, 57592]
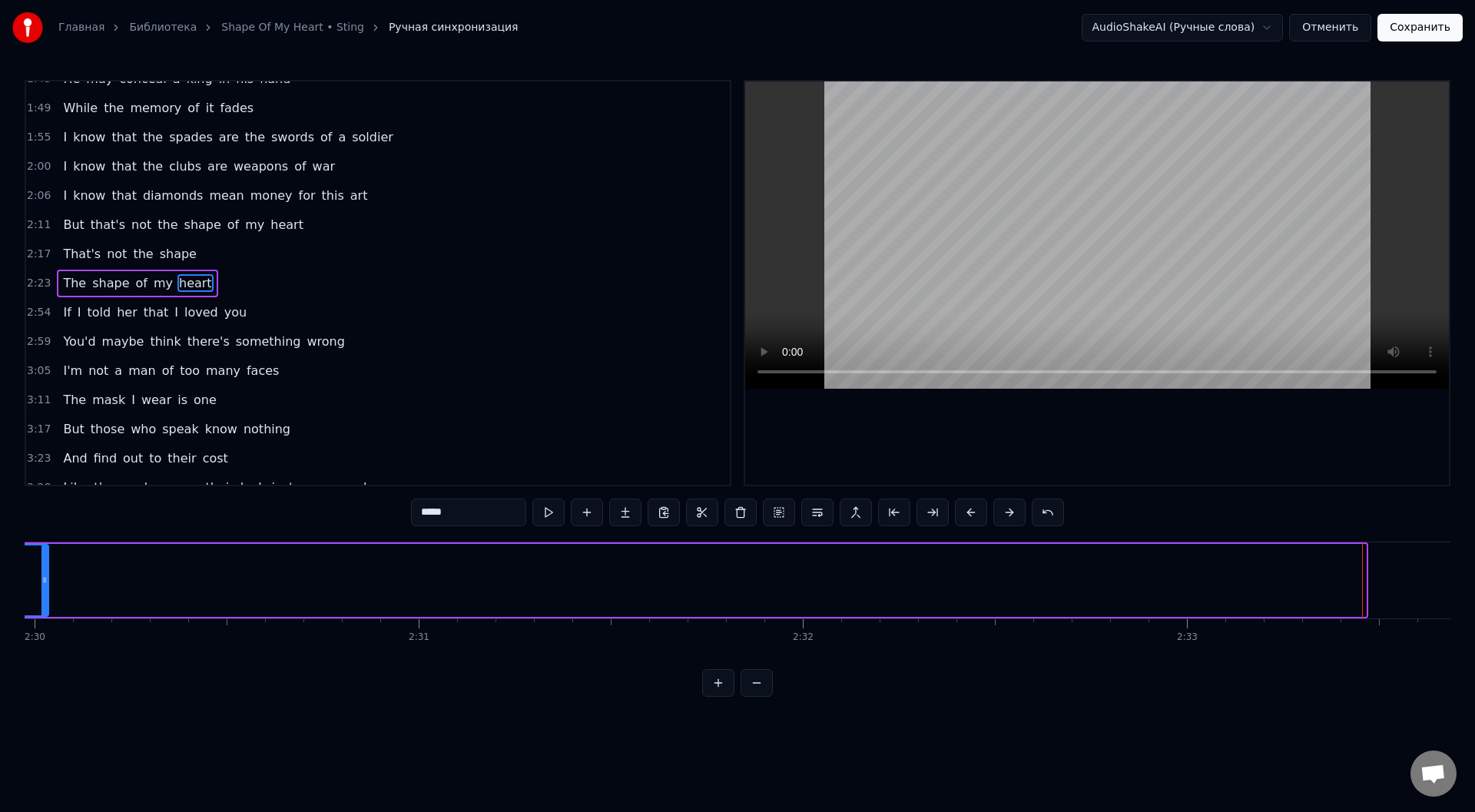
drag, startPoint x: 1363, startPoint y: 575, endPoint x: 48, endPoint y: 590, distance: 1315.1
click at [46, 593] on div at bounding box center [44, 580] width 6 height 70
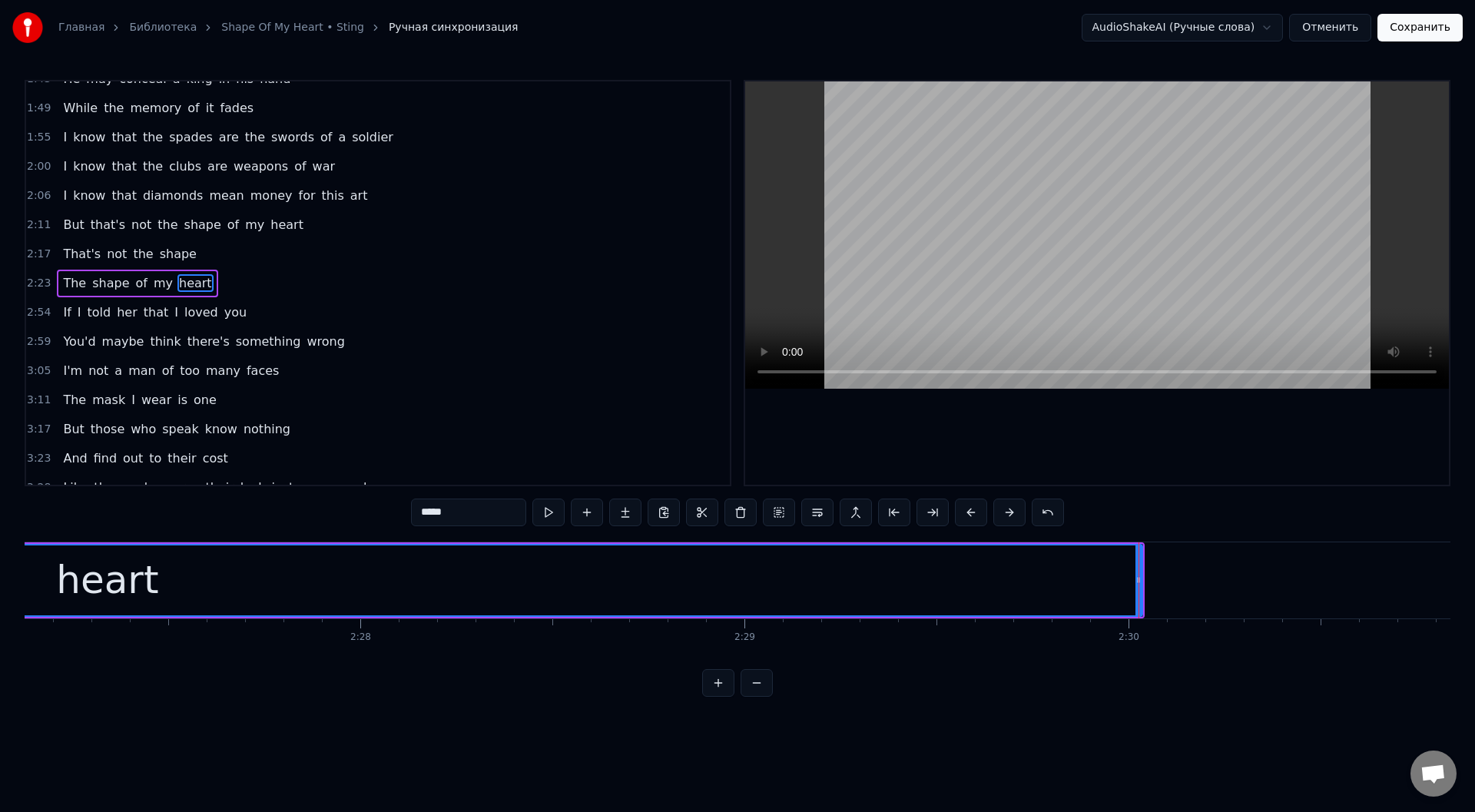
scroll to position [0, 56440]
drag, startPoint x: 1197, startPoint y: 575, endPoint x: 187, endPoint y: 545, distance: 1010.4
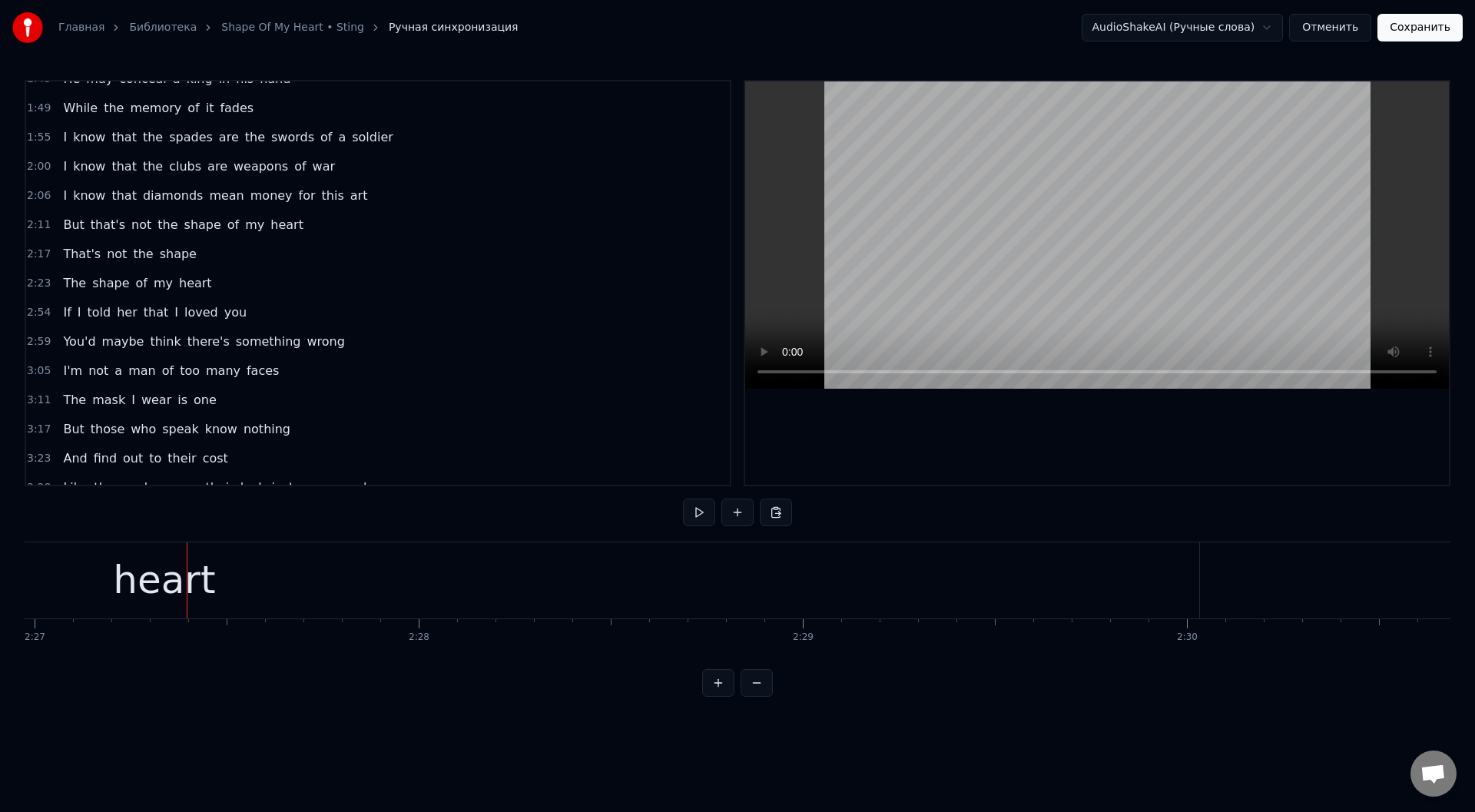
drag, startPoint x: 925, startPoint y: 598, endPoint x: 1024, endPoint y: 590, distance: 99.3
click at [927, 598] on div "heart" at bounding box center [164, 580] width 2069 height 76
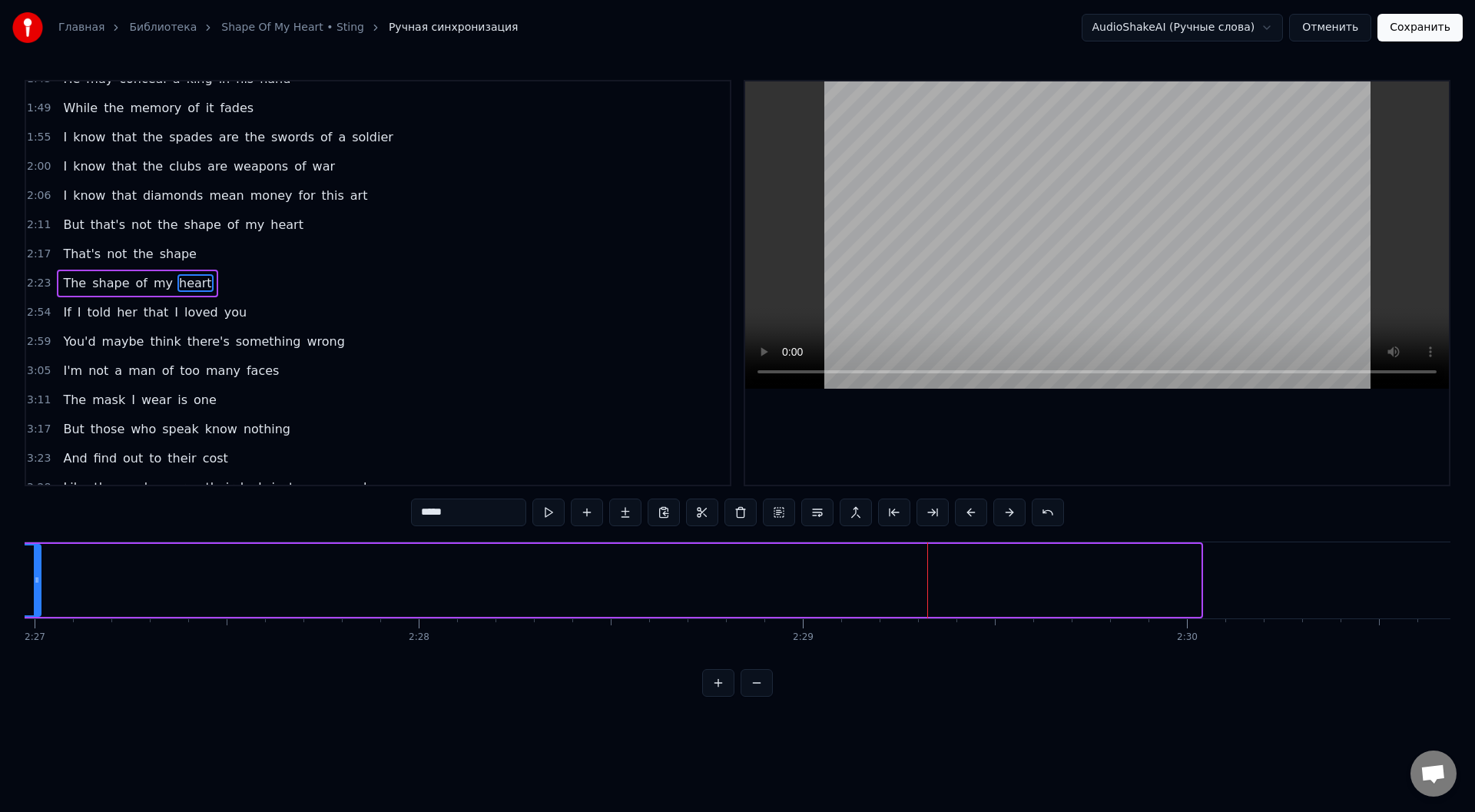
drag, startPoint x: 1195, startPoint y: 581, endPoint x: 35, endPoint y: 609, distance: 1160.3
click at [35, 609] on div at bounding box center [36, 580] width 6 height 70
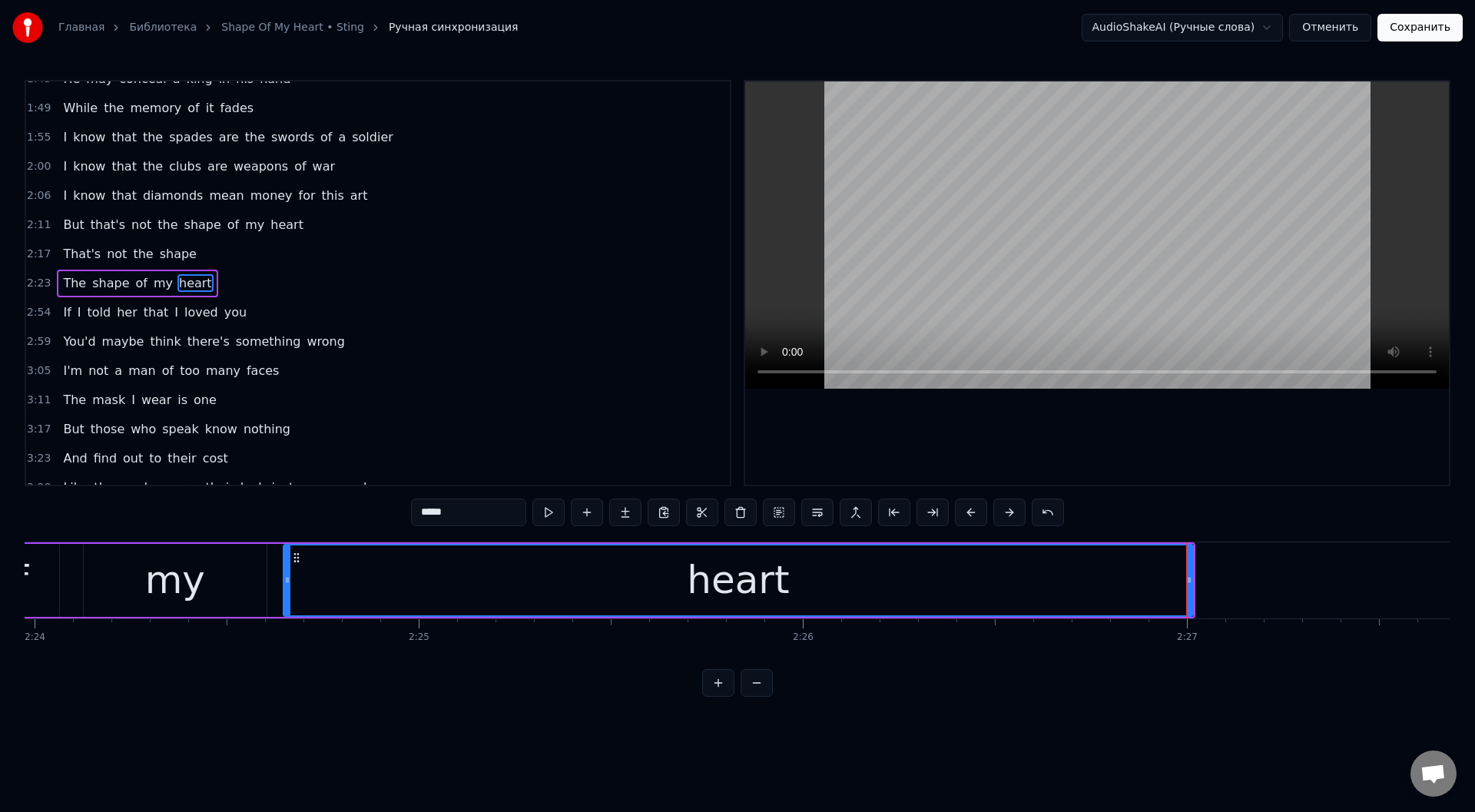
scroll to position [0, 55174]
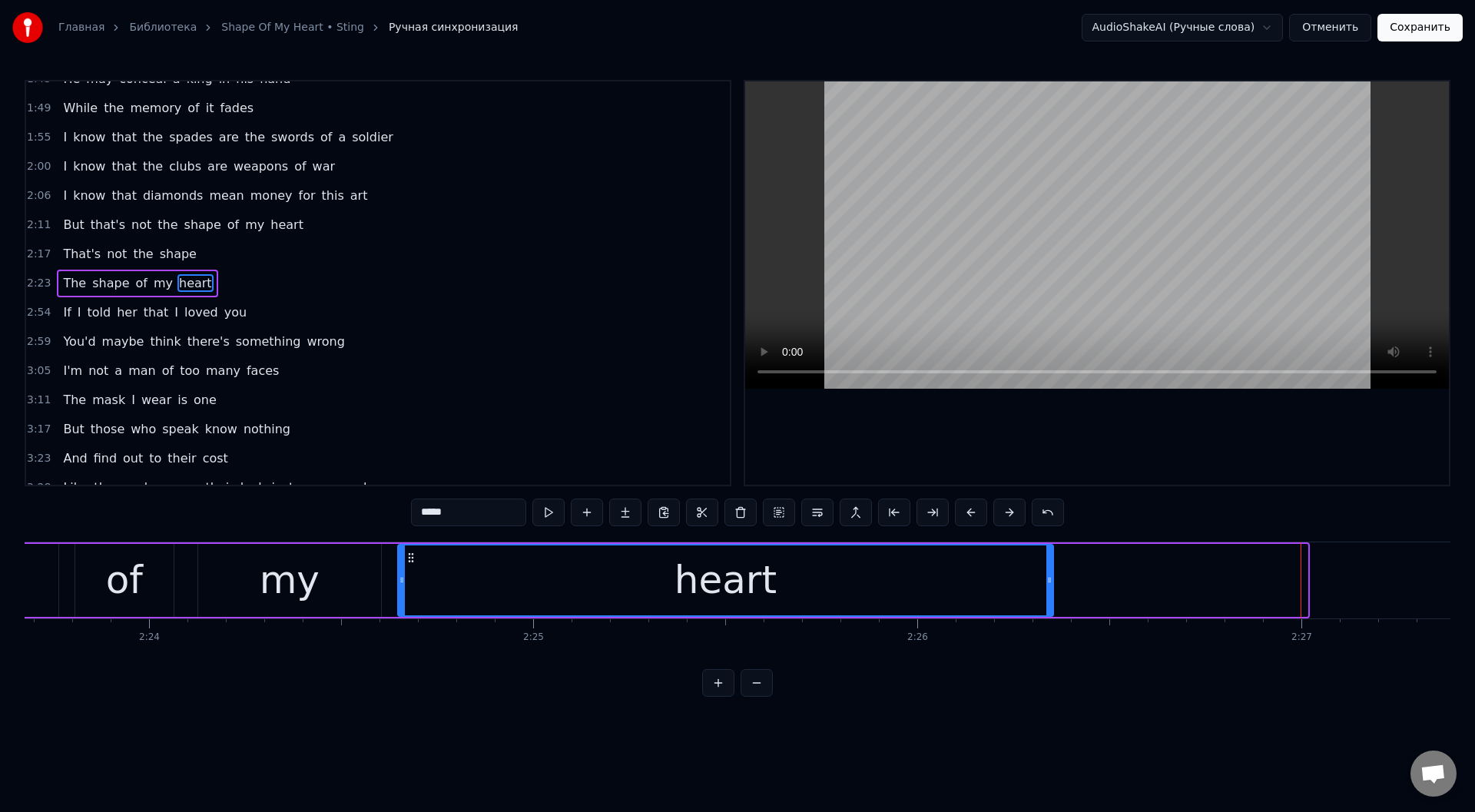
drag, startPoint x: 1304, startPoint y: 581, endPoint x: 1049, endPoint y: 578, distance: 255.0
click at [1049, 578] on icon at bounding box center [1048, 580] width 6 height 12
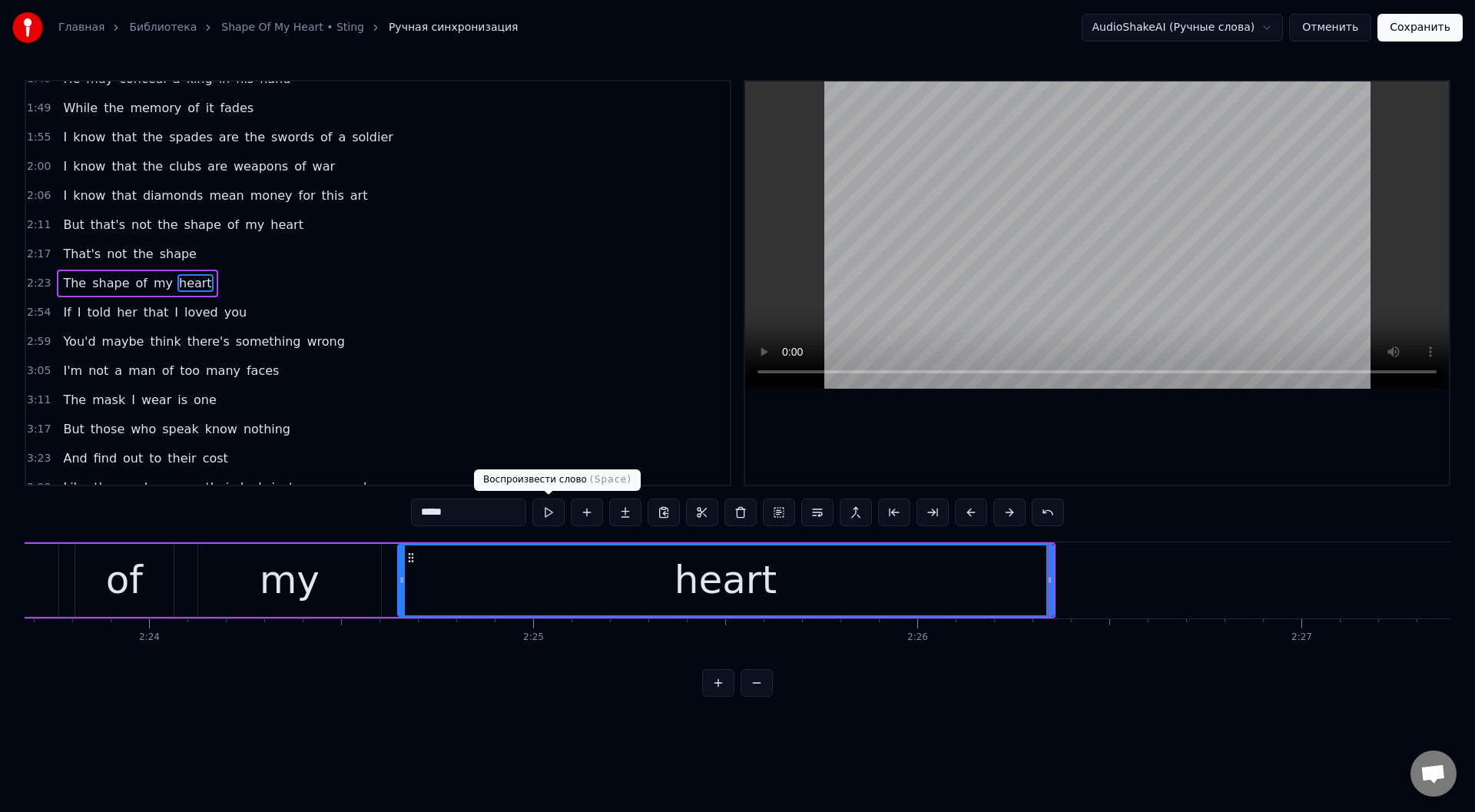
click at [544, 511] on button at bounding box center [548, 512] width 32 height 28
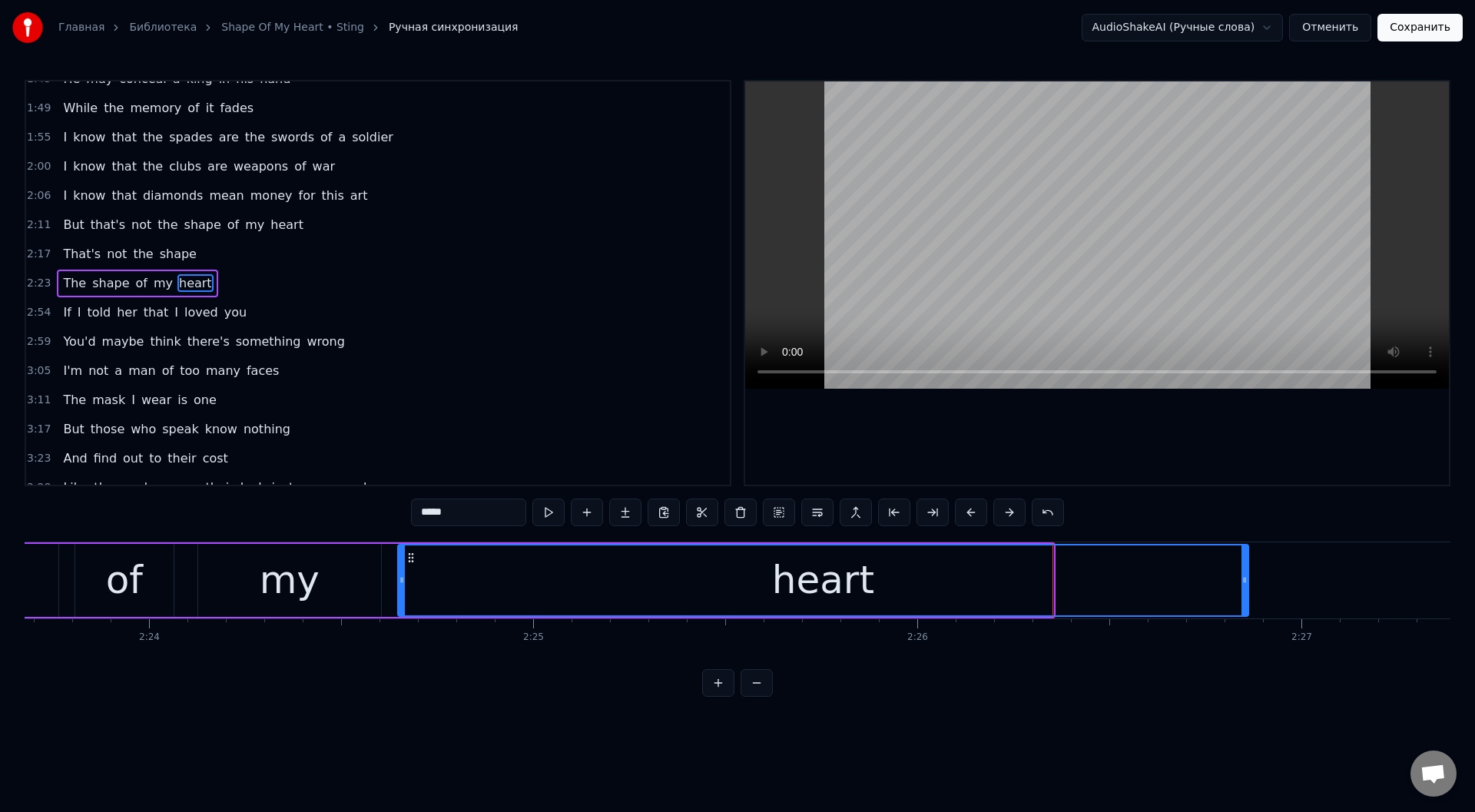
drag, startPoint x: 1048, startPoint y: 580, endPoint x: 1244, endPoint y: 582, distance: 196.0
click at [1244, 582] on icon at bounding box center [1244, 580] width 6 height 12
drag, startPoint x: 547, startPoint y: 506, endPoint x: 541, endPoint y: 478, distance: 28.6
click at [546, 504] on button at bounding box center [548, 512] width 32 height 28
drag, startPoint x: 1246, startPoint y: 586, endPoint x: 1124, endPoint y: 586, distance: 122.0
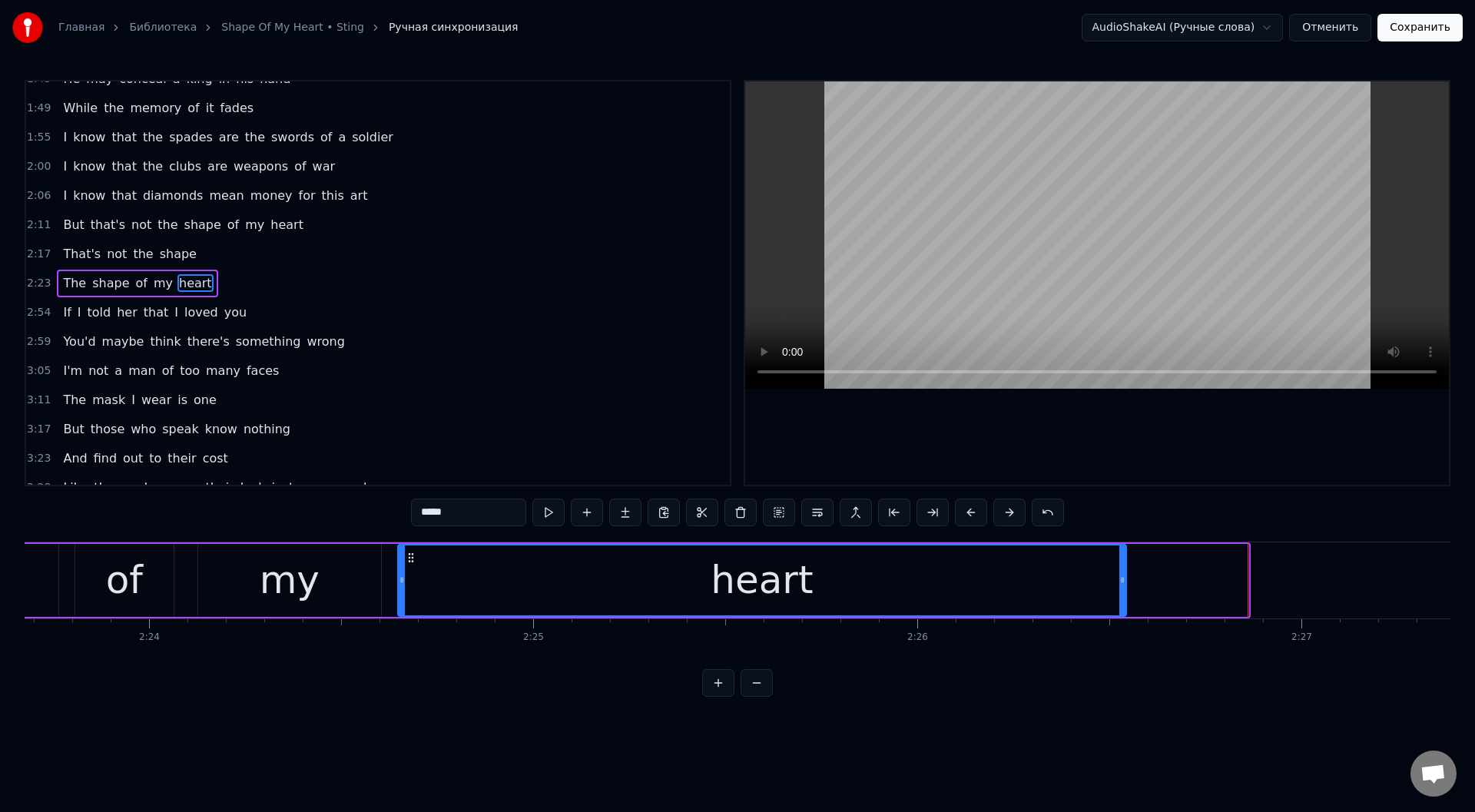
click at [1124, 586] on div at bounding box center [1122, 580] width 6 height 70
click at [63, 581] on div "The shape of my heart" at bounding box center [455, 580] width 1348 height 76
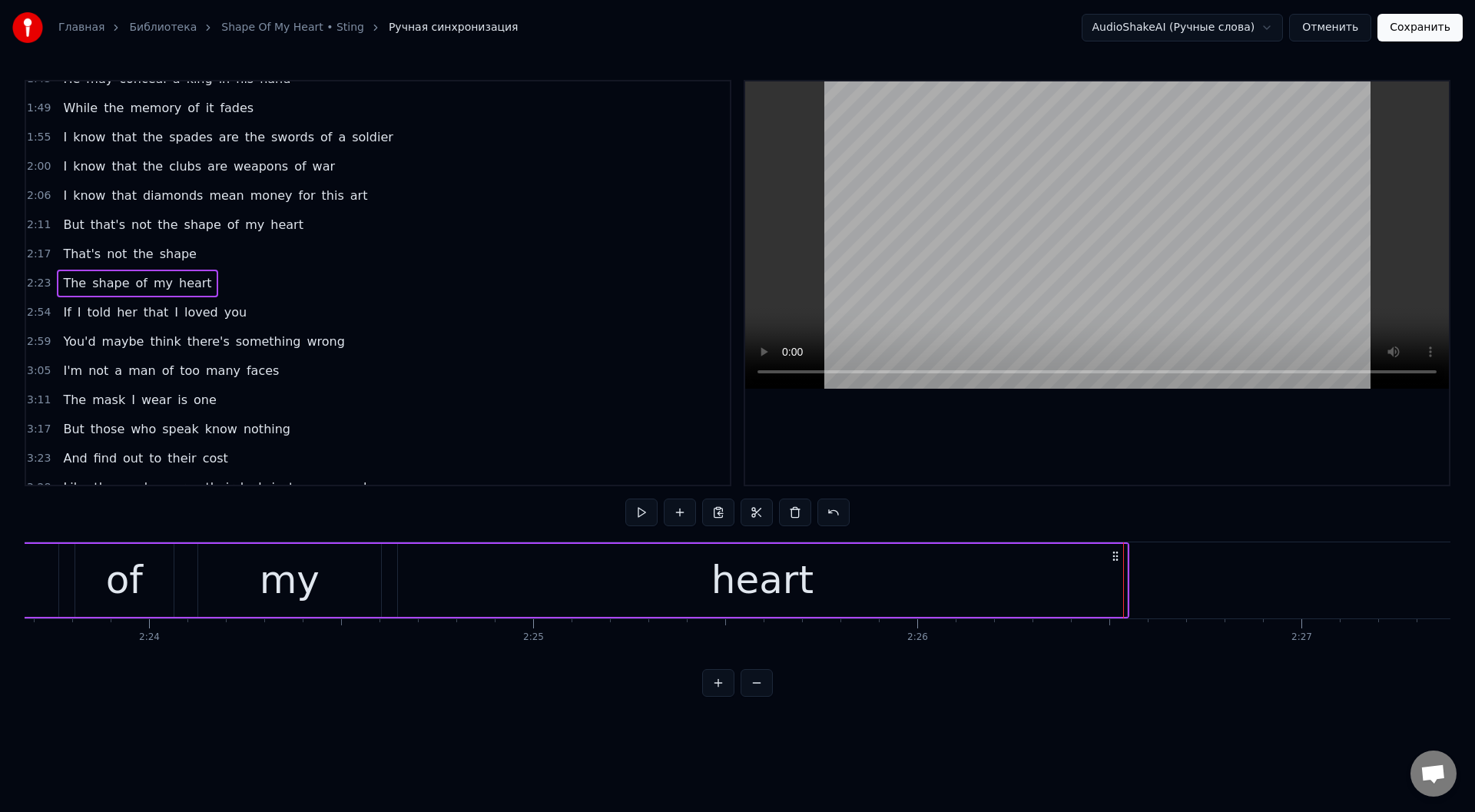
scroll to position [0, 55135]
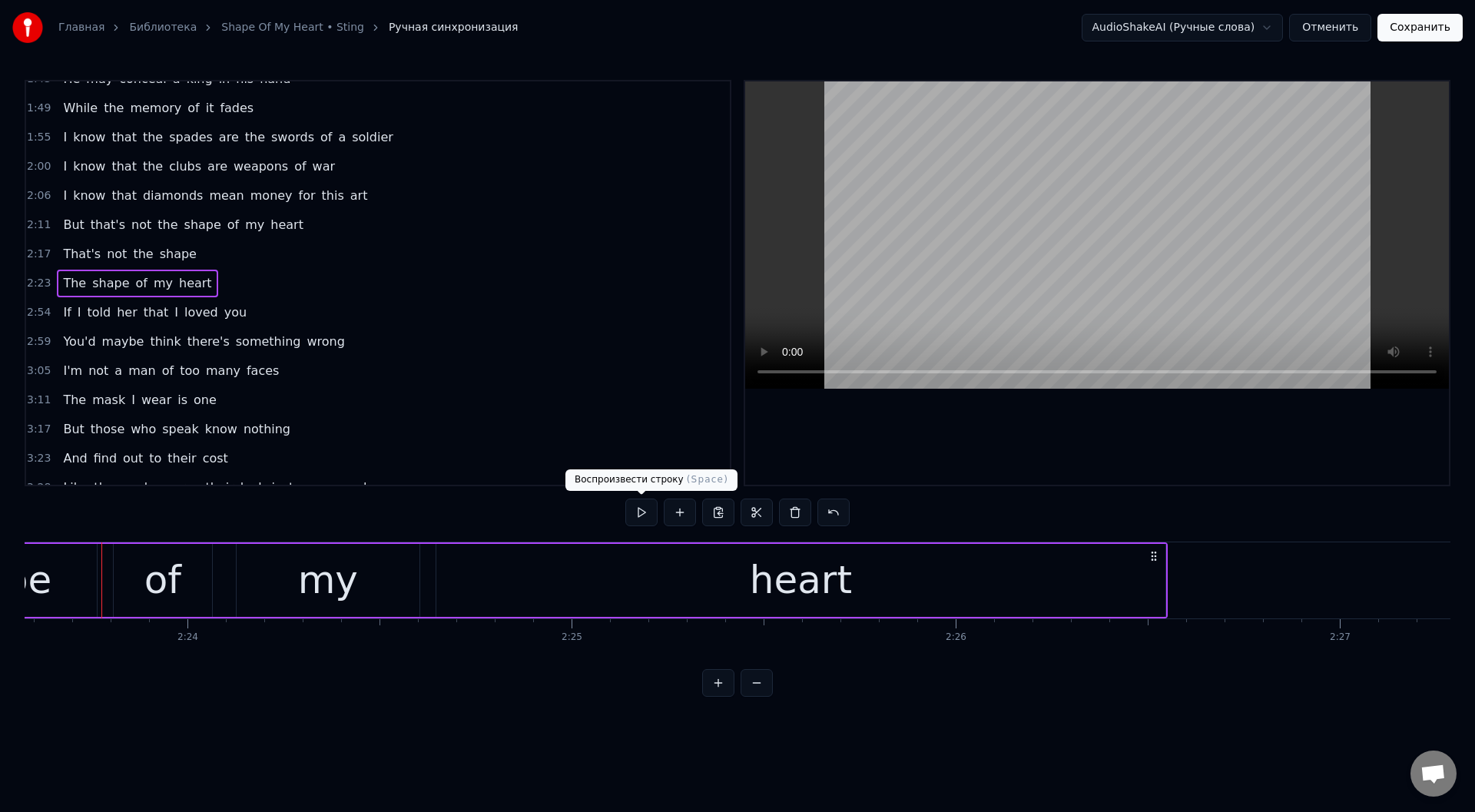
click at [640, 511] on button at bounding box center [641, 512] width 32 height 28
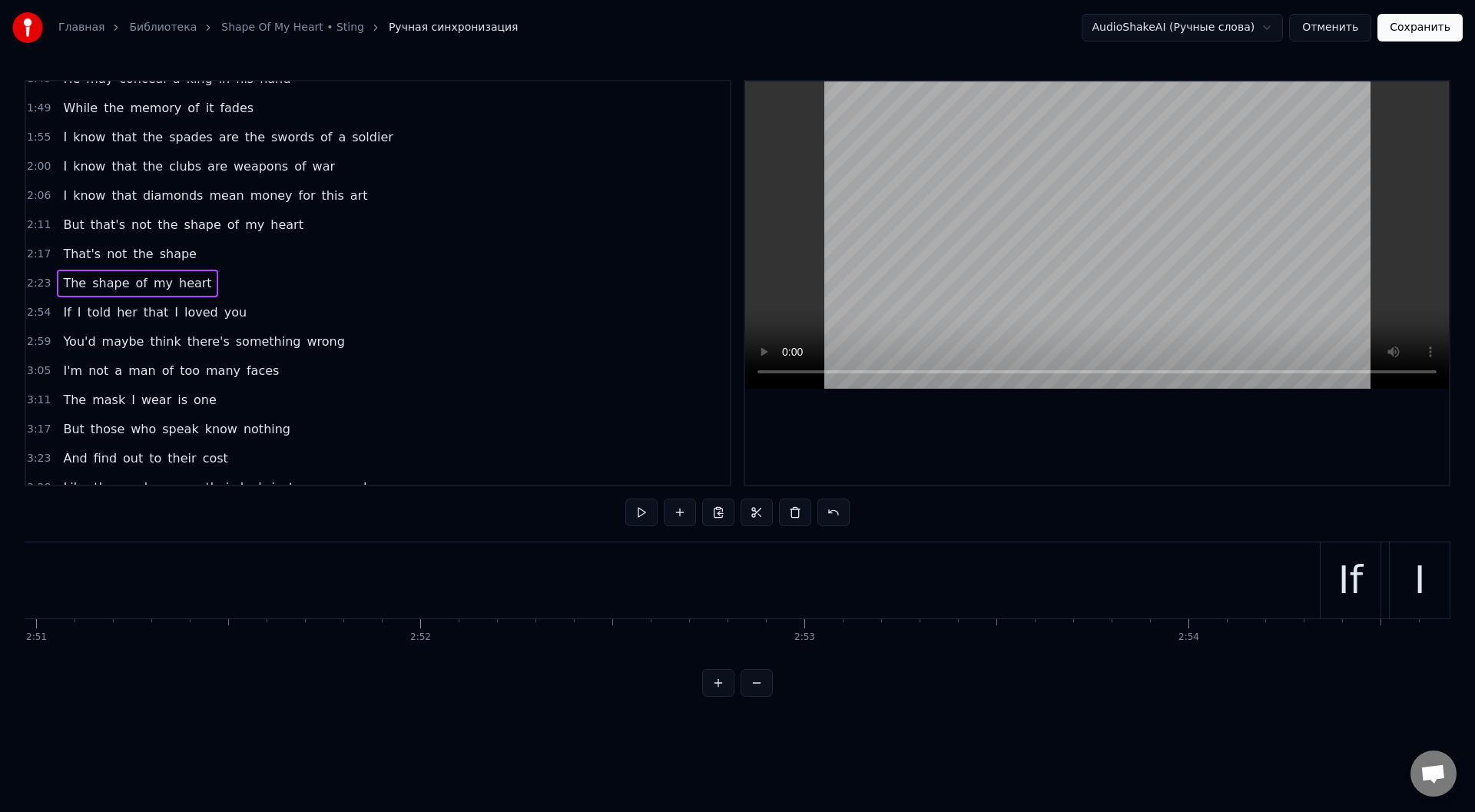
scroll to position [0, 66634]
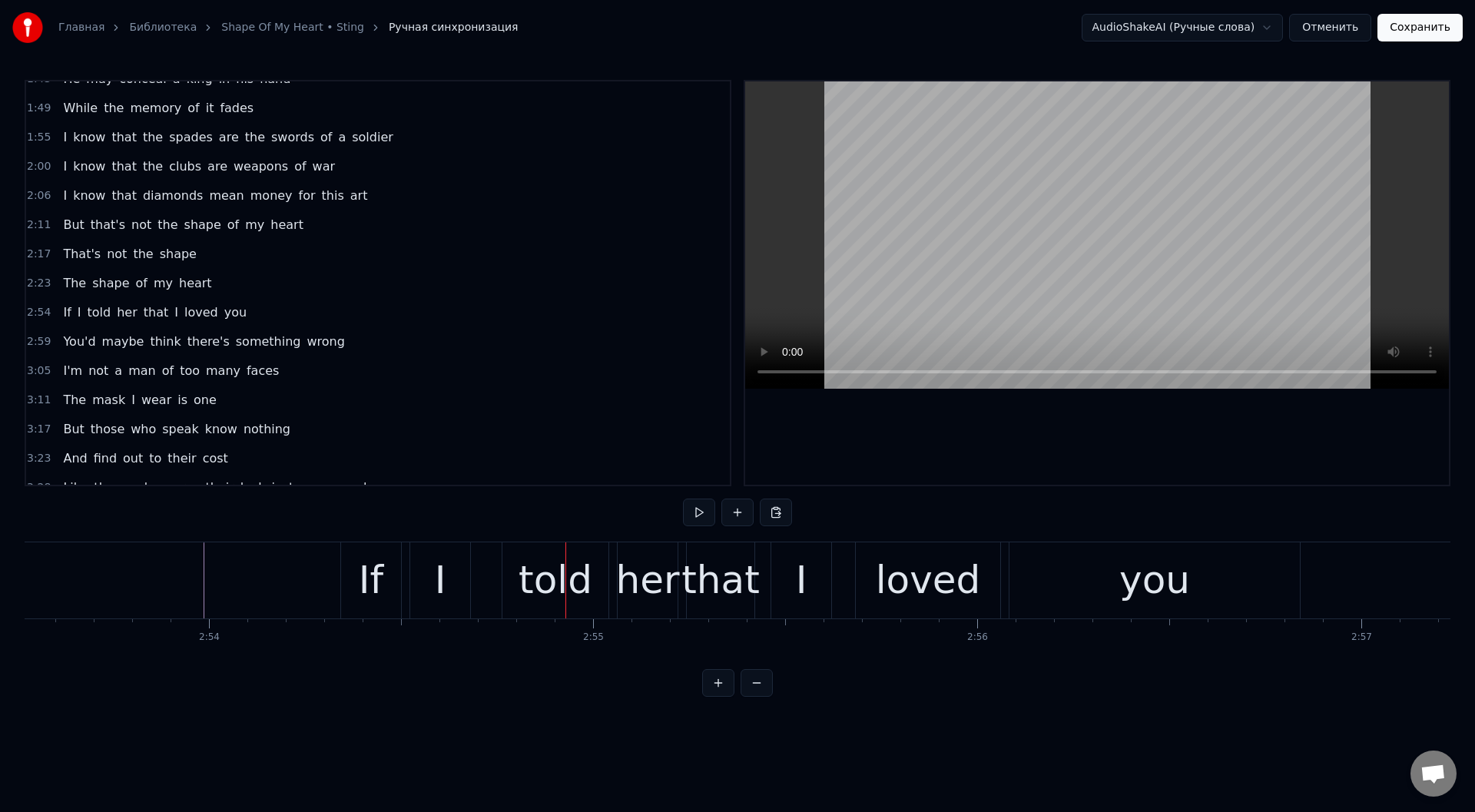
click at [356, 598] on div "If" at bounding box center [371, 580] width 60 height 76
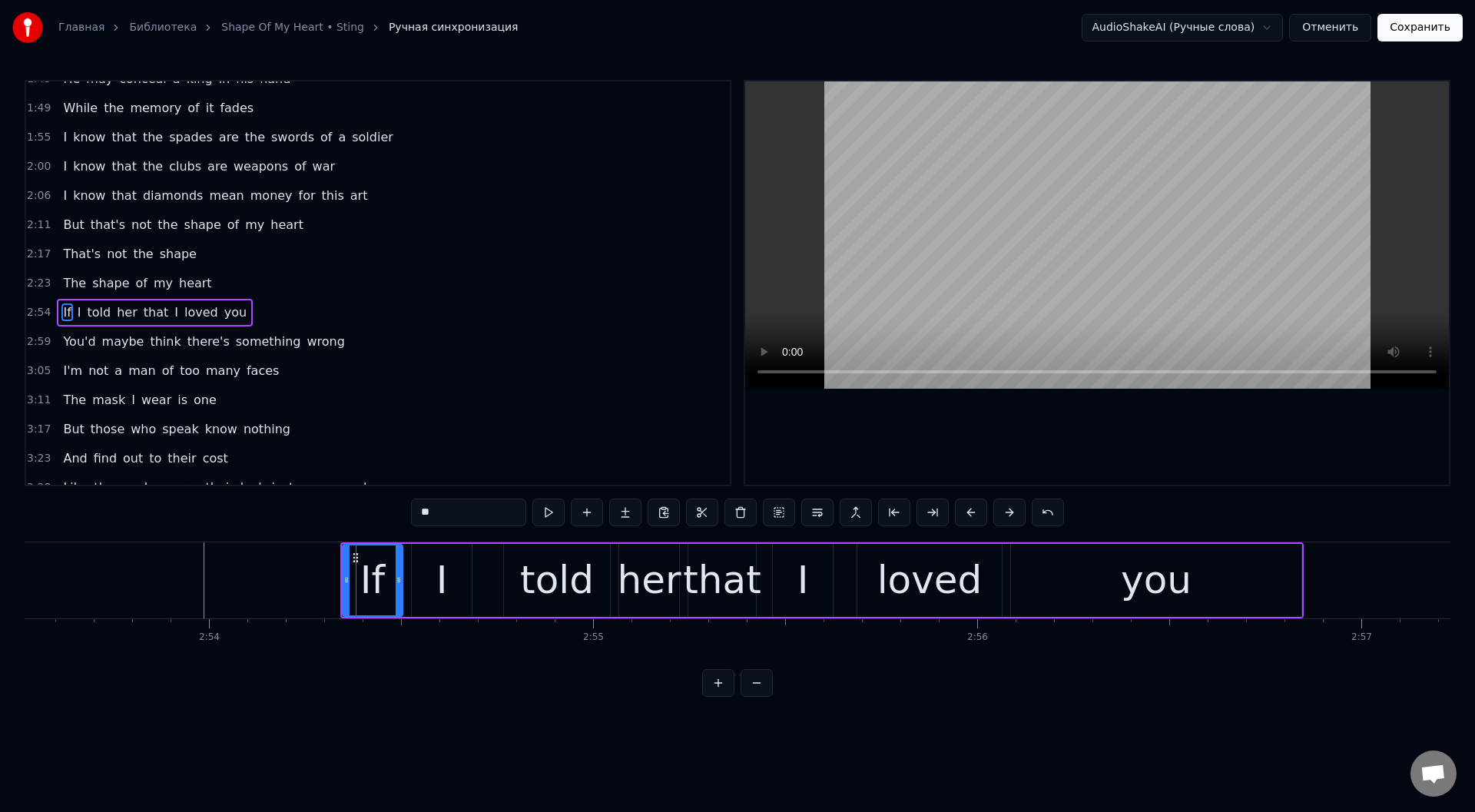
scroll to position [455, 0]
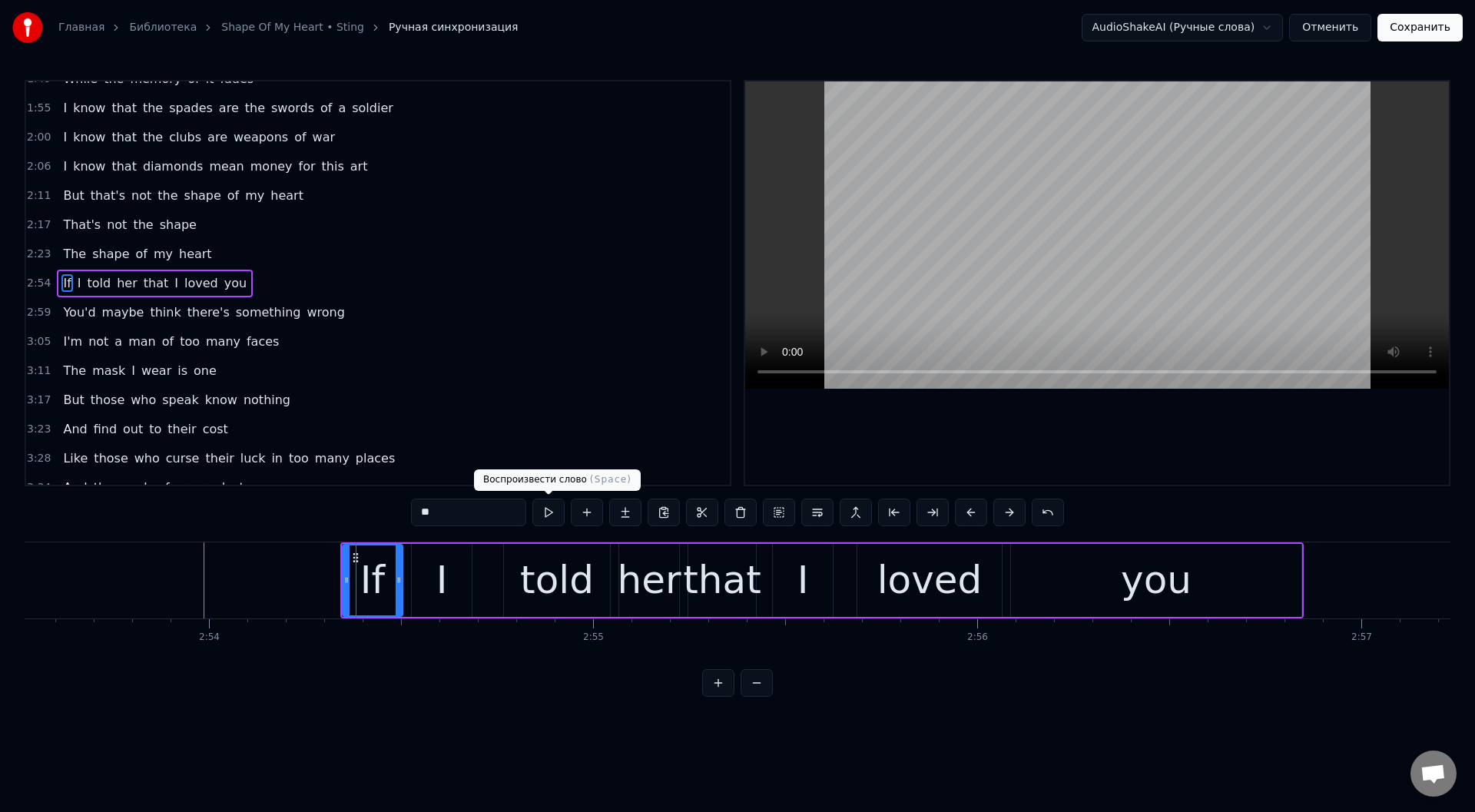
click at [546, 513] on button at bounding box center [548, 512] width 32 height 28
drag, startPoint x: 348, startPoint y: 583, endPoint x: 318, endPoint y: 583, distance: 30.0
click at [318, 583] on icon at bounding box center [316, 580] width 6 height 12
click at [548, 510] on button at bounding box center [548, 512] width 32 height 28
drag, startPoint x: 315, startPoint y: 576, endPoint x: 349, endPoint y: 573, distance: 34.1
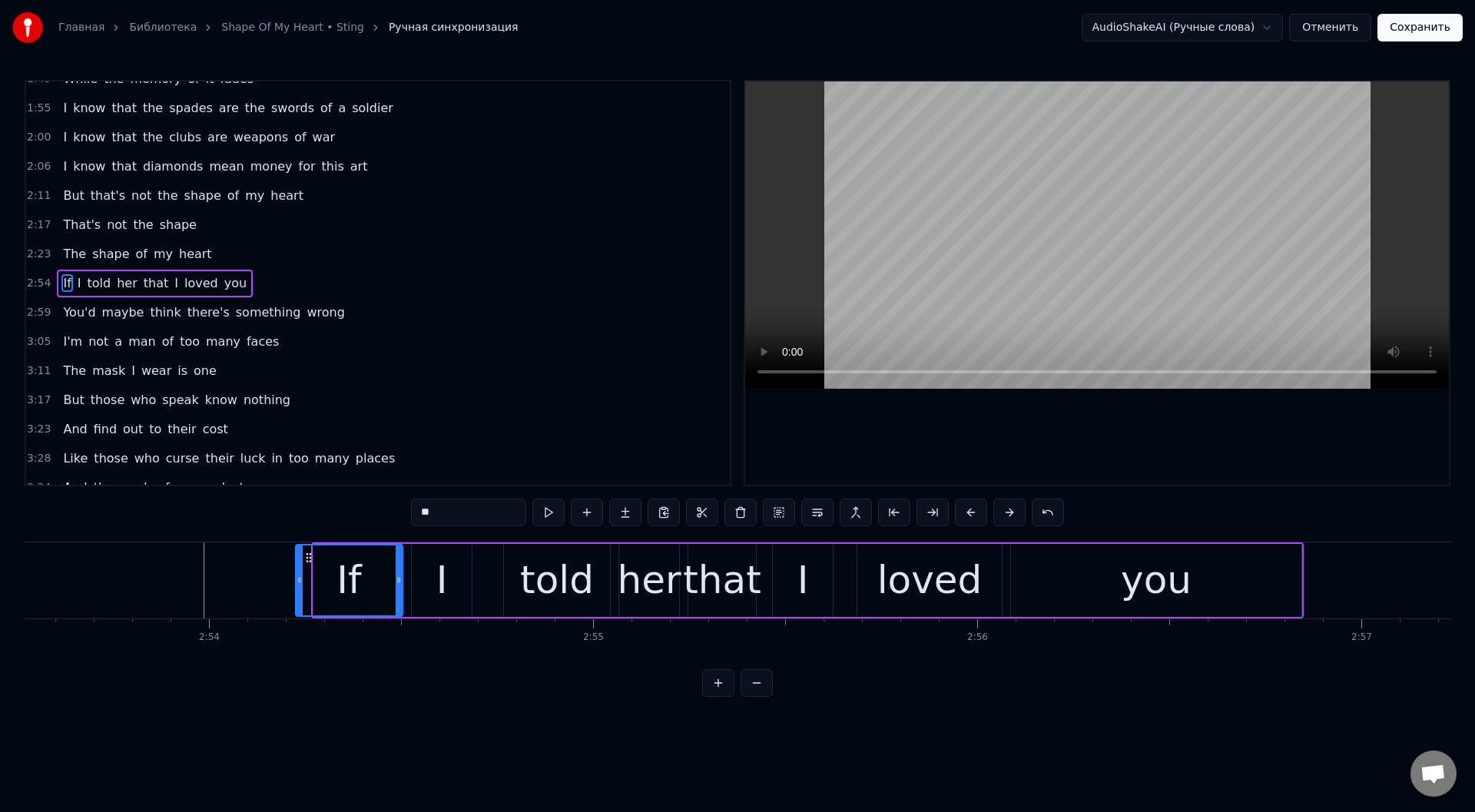
click at [297, 576] on icon at bounding box center [299, 580] width 6 height 12
click at [543, 510] on button at bounding box center [548, 512] width 32 height 28
click at [418, 579] on div "I" at bounding box center [441, 580] width 60 height 73
type input "*"
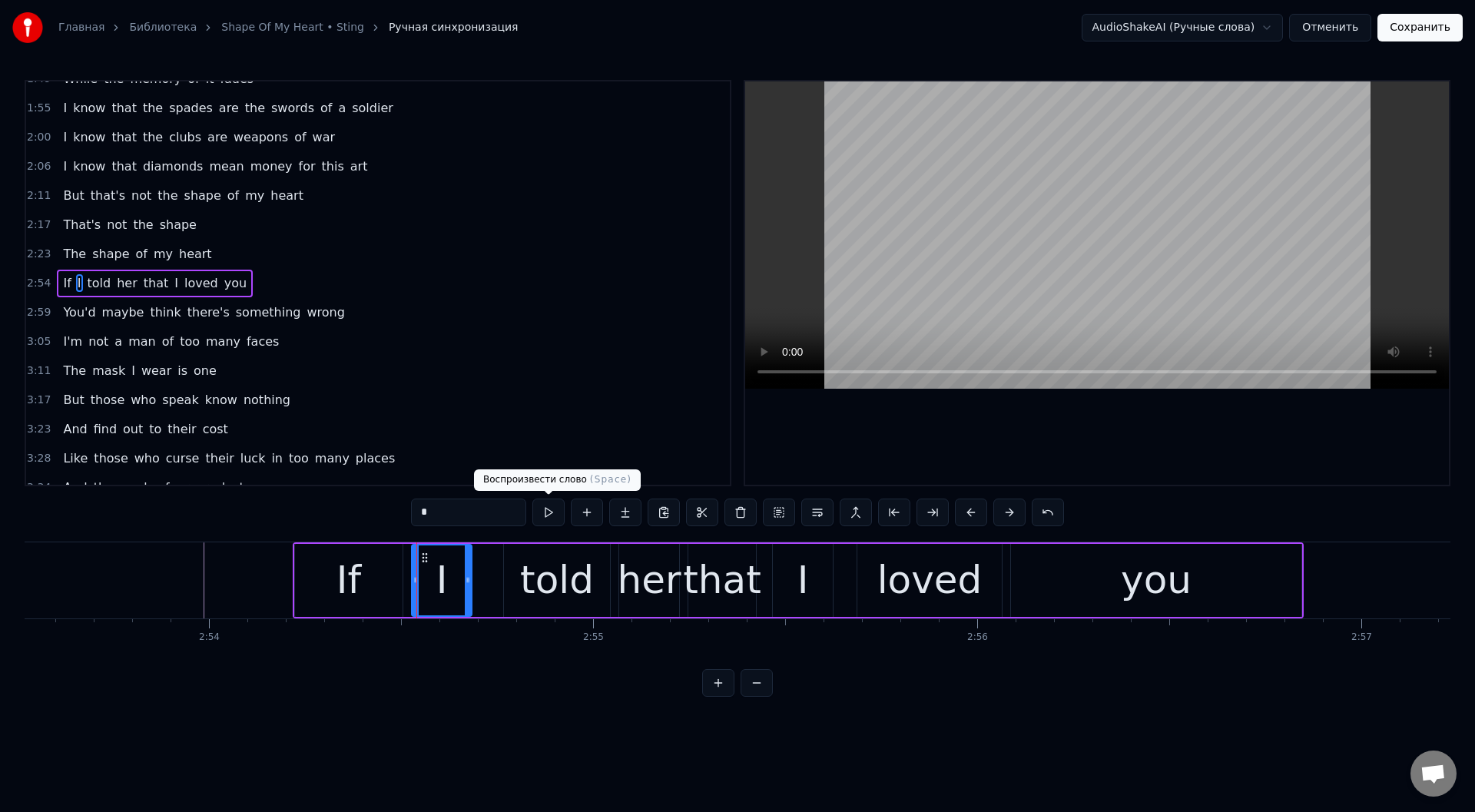
click at [548, 516] on button at bounding box center [548, 512] width 32 height 28
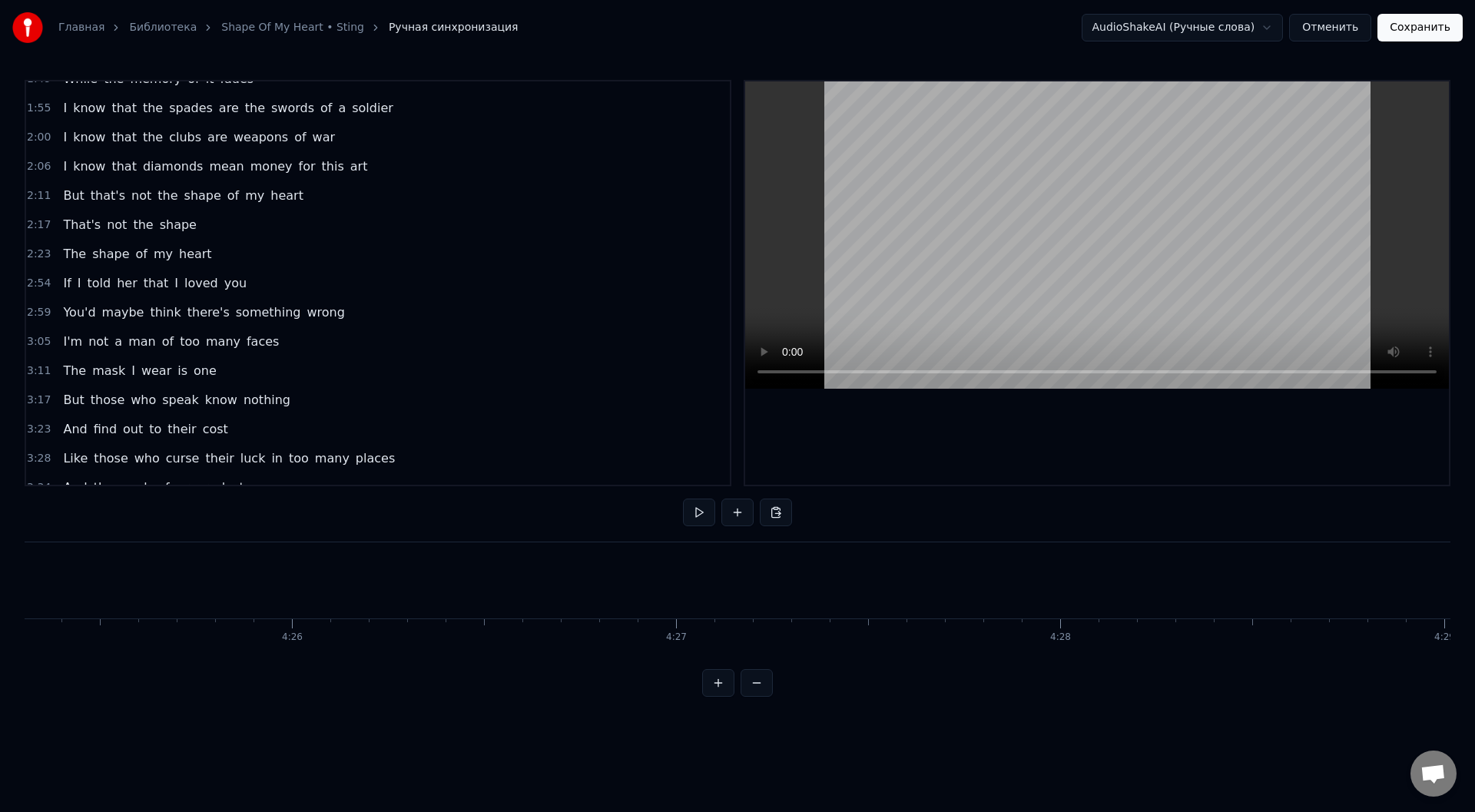
scroll to position [0, 103493]
click at [1411, 31] on button "Сохранить" at bounding box center [1420, 28] width 86 height 28
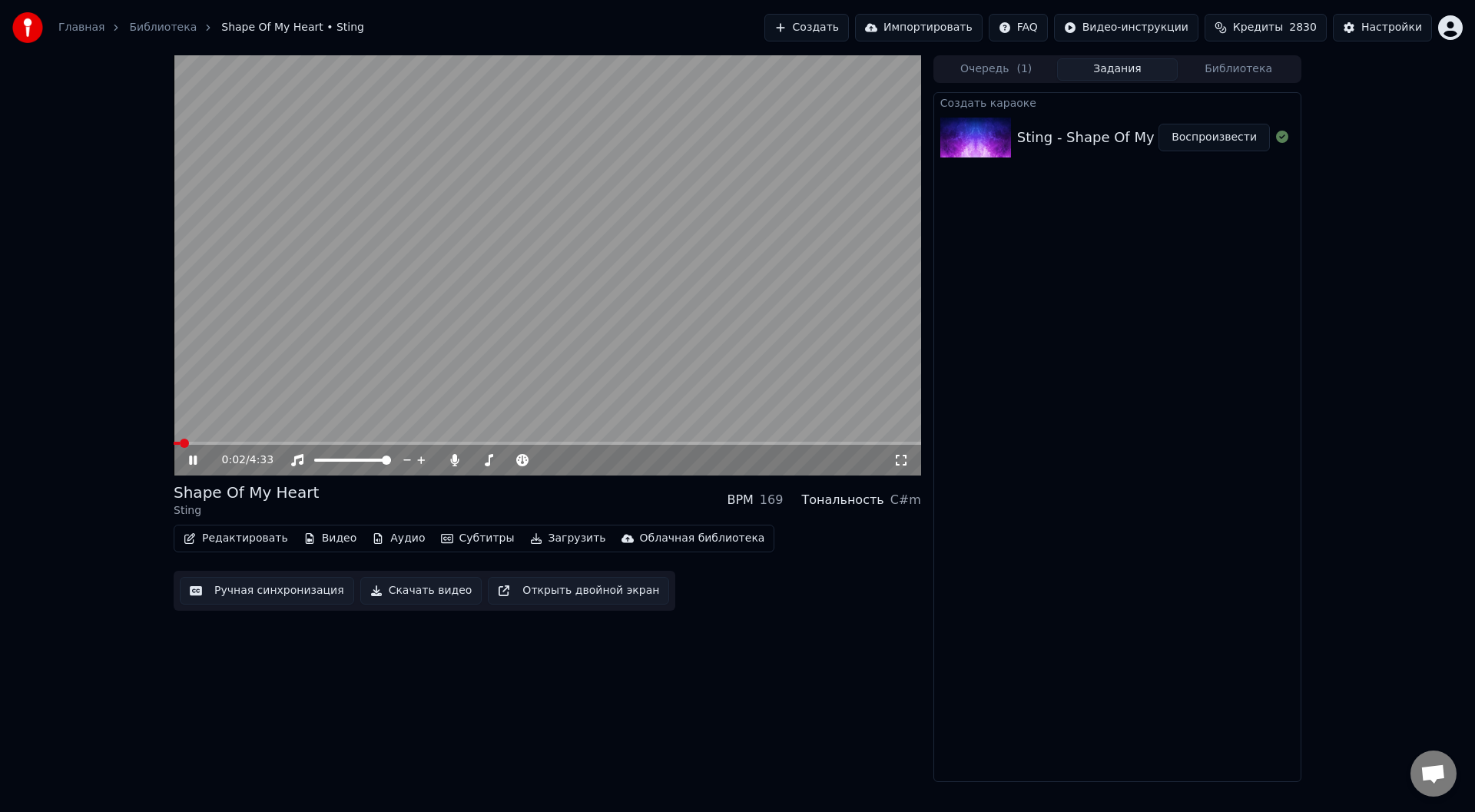
click at [229, 443] on span at bounding box center [547, 443] width 747 height 3
click at [273, 443] on span at bounding box center [547, 443] width 747 height 3
click at [193, 461] on icon at bounding box center [204, 460] width 36 height 12
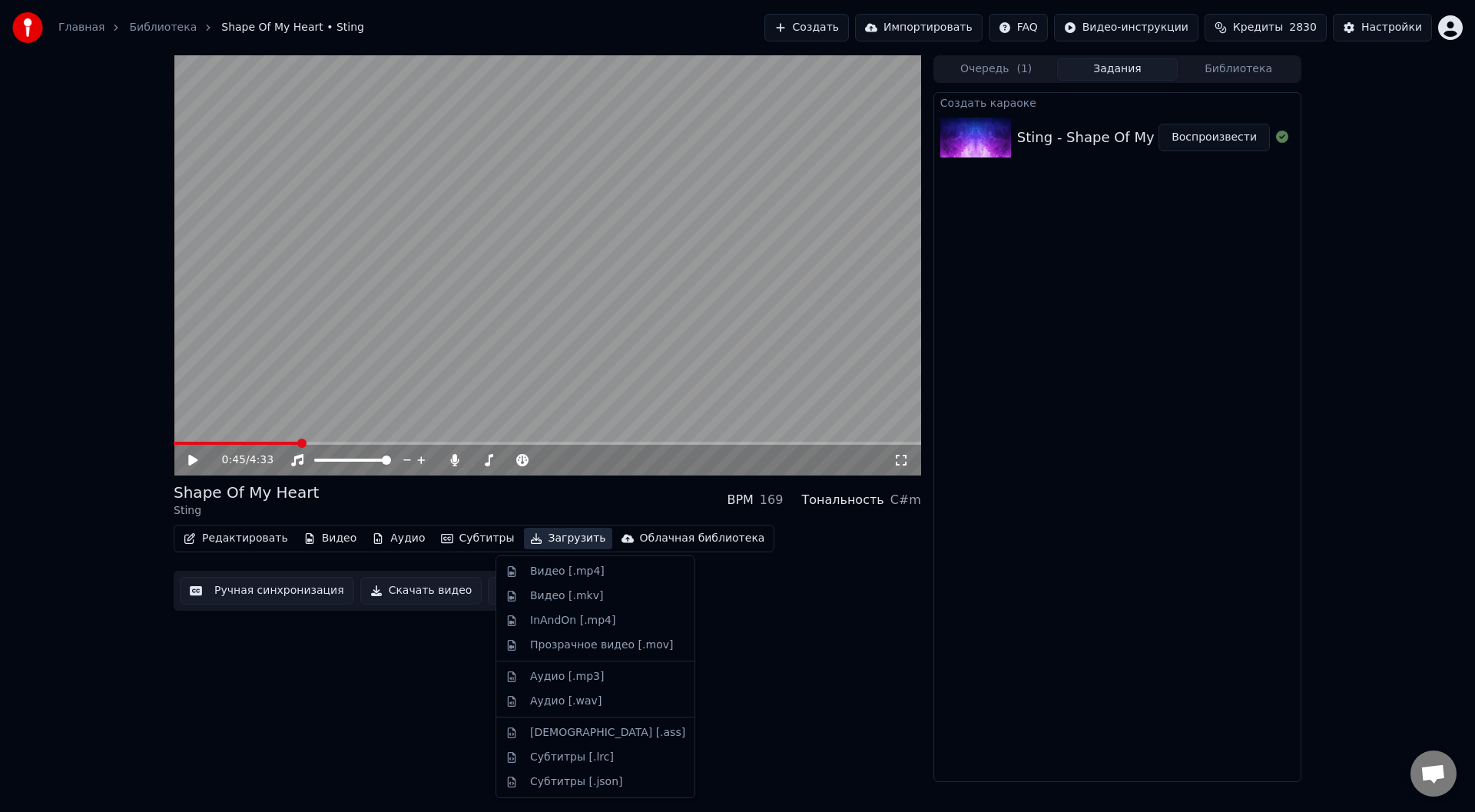
click at [524, 536] on button "Загрузить" at bounding box center [567, 539] width 88 height 21
click at [541, 567] on div "Видео [.mp4]" at bounding box center [567, 572] width 74 height 16
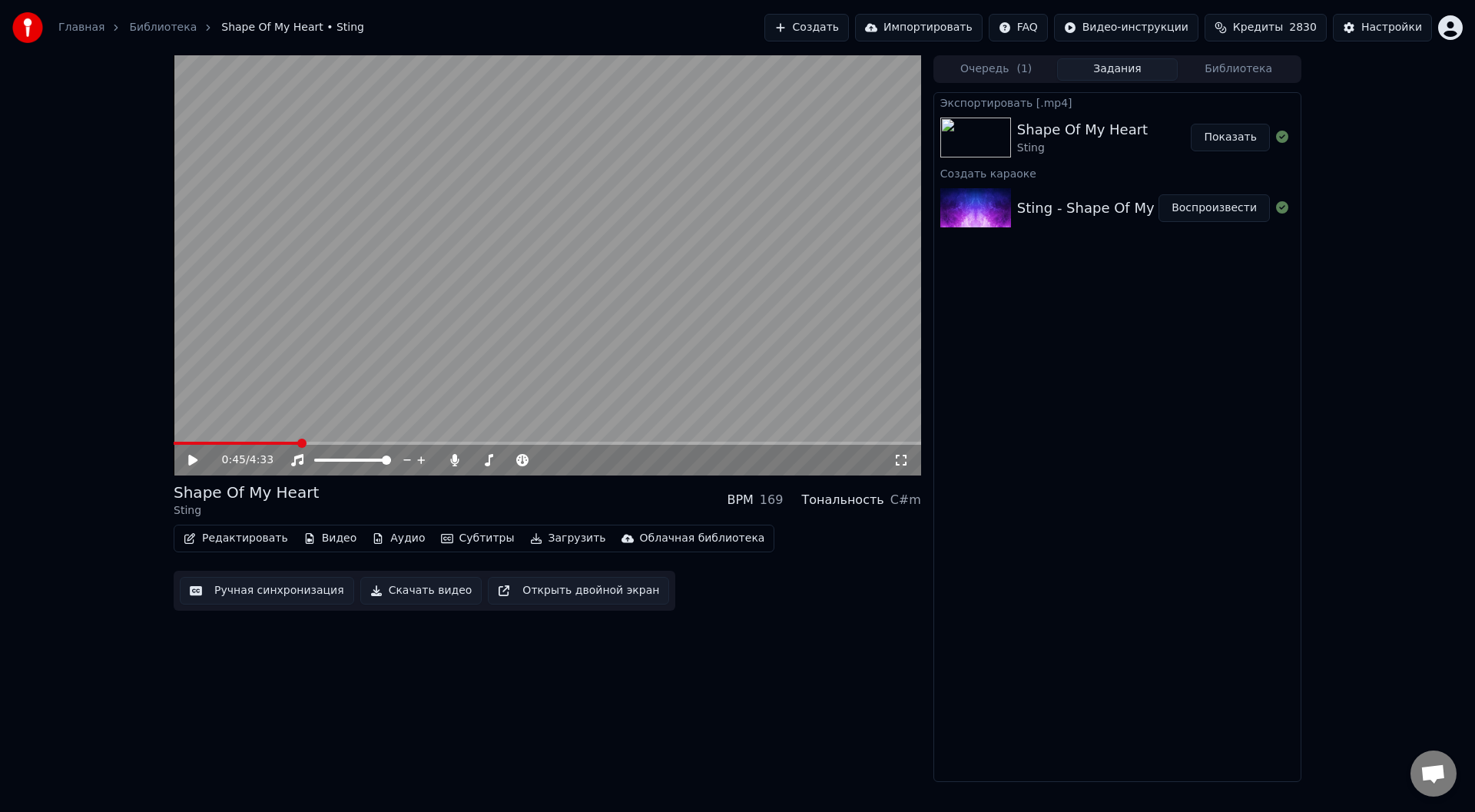
click at [1221, 142] on button "Показать" at bounding box center [1230, 138] width 79 height 28
